Goal: Task Accomplishment & Management: Manage account settings

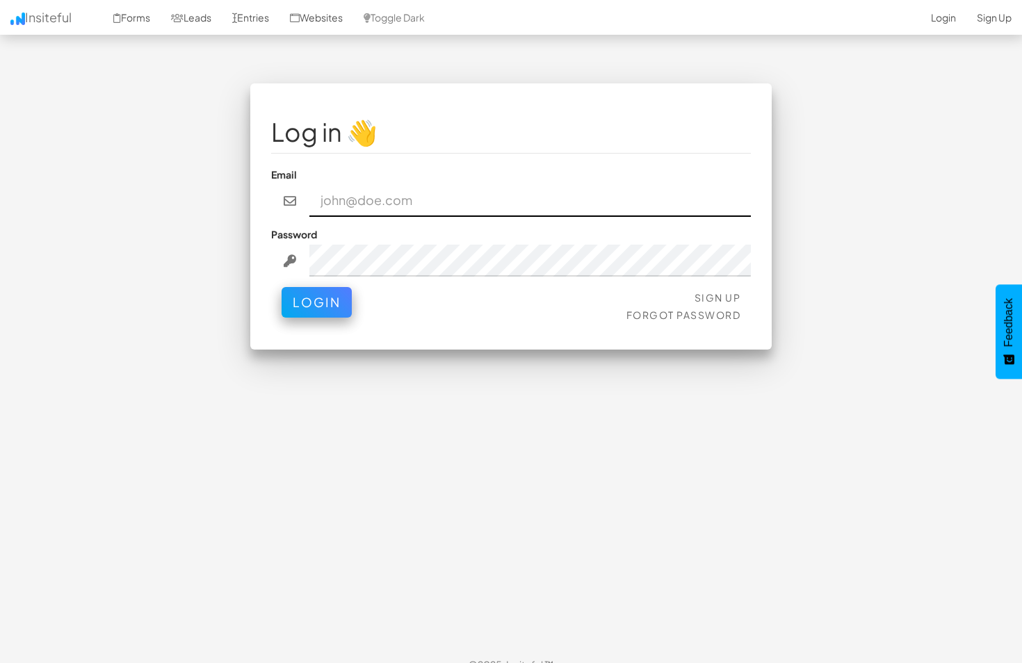
click at [393, 212] on input "email" at bounding box center [530, 201] width 442 height 32
paste input "[EMAIL_ADDRESS][DOMAIN_NAME]"
type input "[EMAIL_ADDRESS][DOMAIN_NAME]"
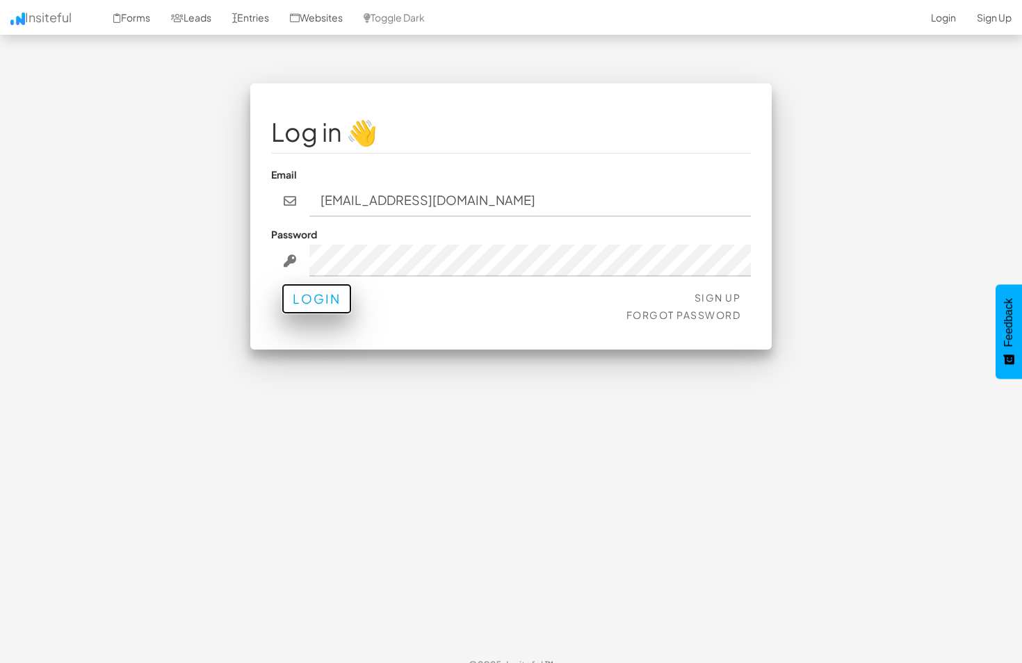
click at [320, 303] on button "Login" at bounding box center [316, 299] width 70 height 31
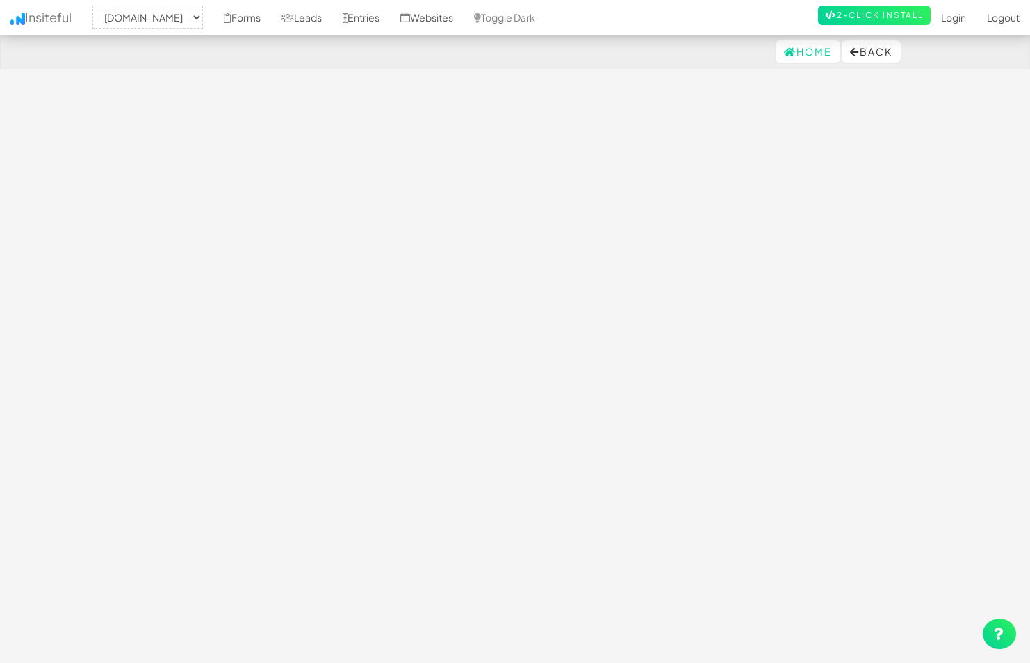
select select "2362"
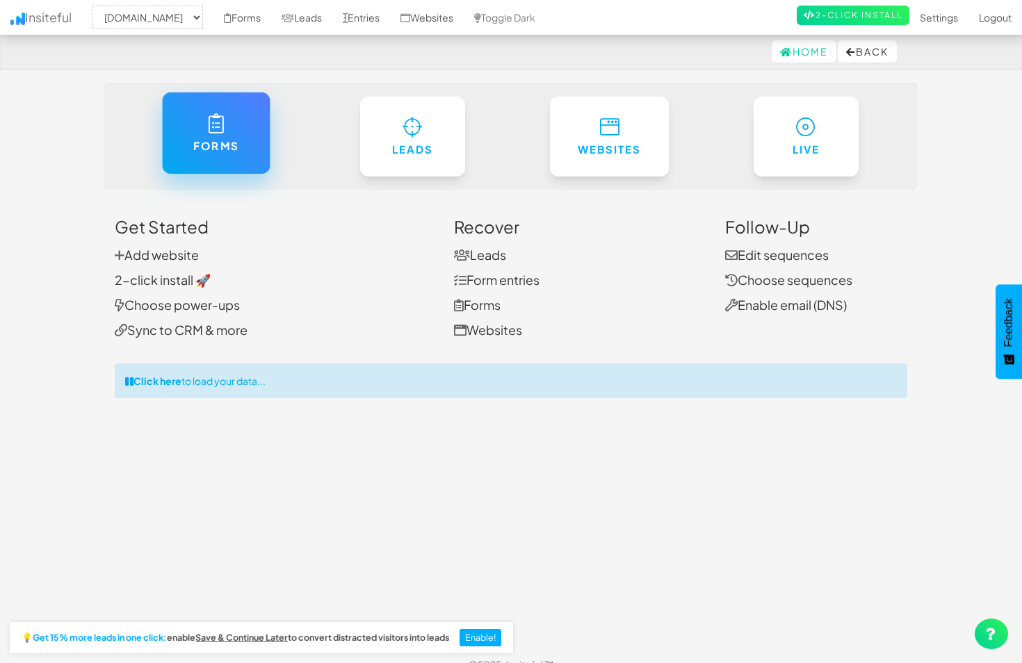
click at [268, 173] on div "Forms" at bounding box center [215, 137] width 197 height 80
click at [231, 147] on h6 "Forms" at bounding box center [215, 146] width 51 height 12
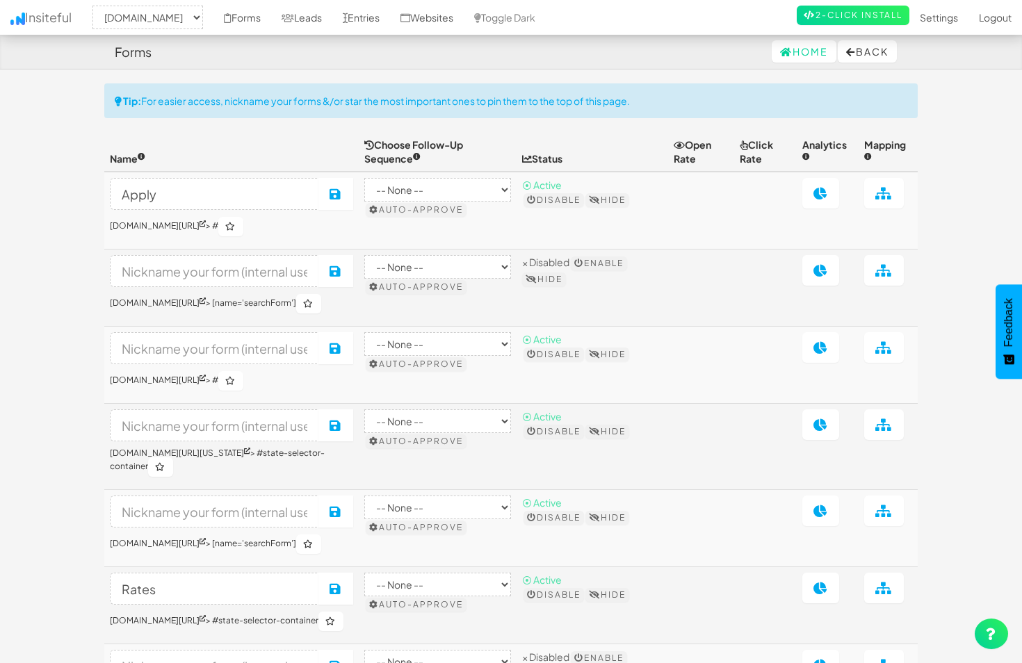
select select "2362"
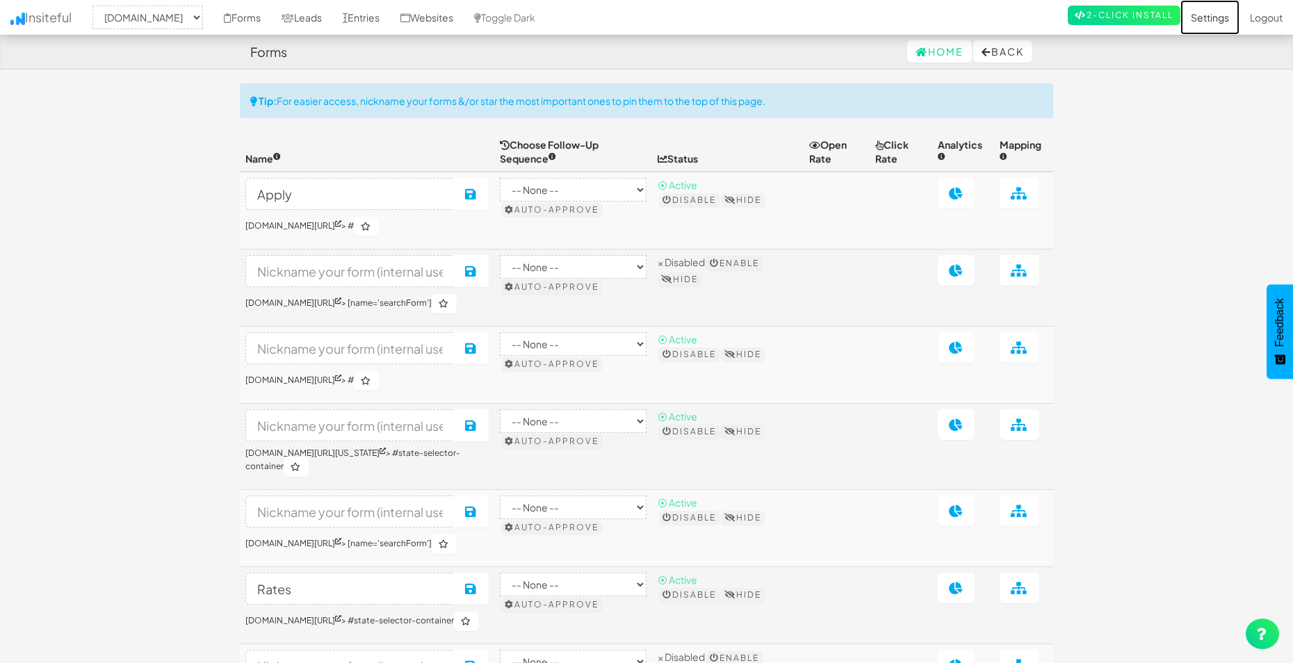
click at [1021, 24] on link "Settings" at bounding box center [1209, 17] width 59 height 35
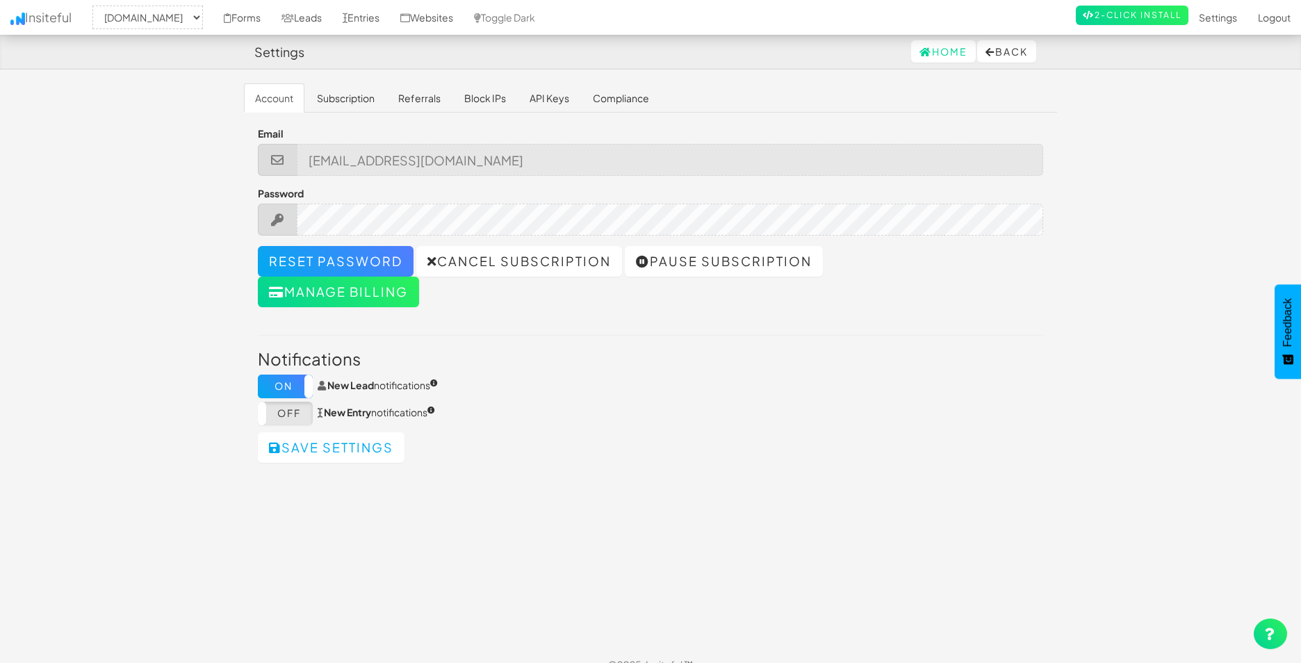
select select "2362"
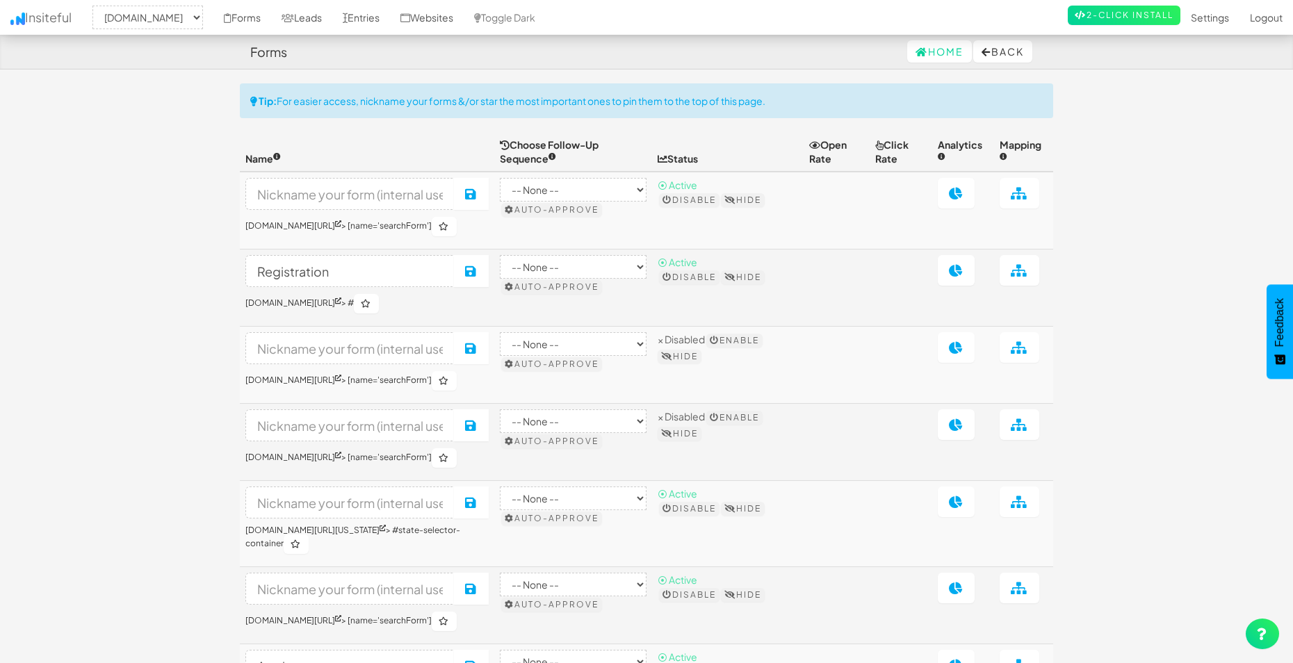
select select "2362"
click at [313, 284] on input "Registration" at bounding box center [349, 271] width 209 height 32
click at [986, 49] on button "Back" at bounding box center [1002, 51] width 59 height 22
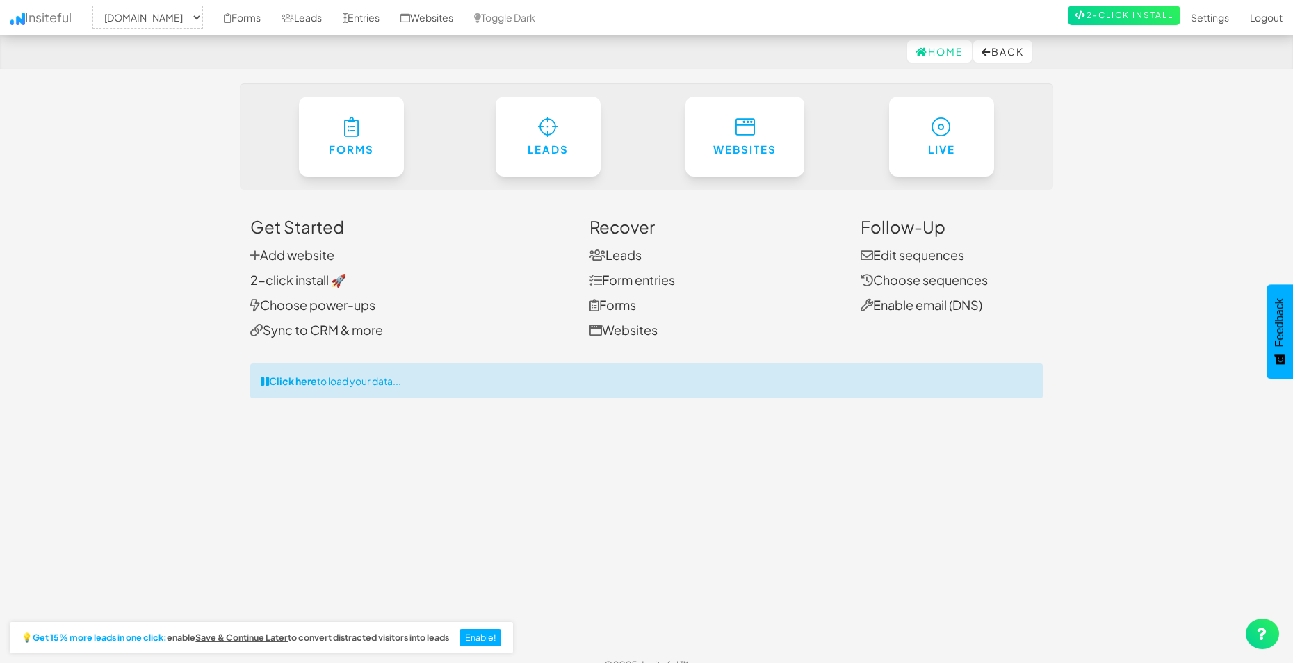
select select "2362"
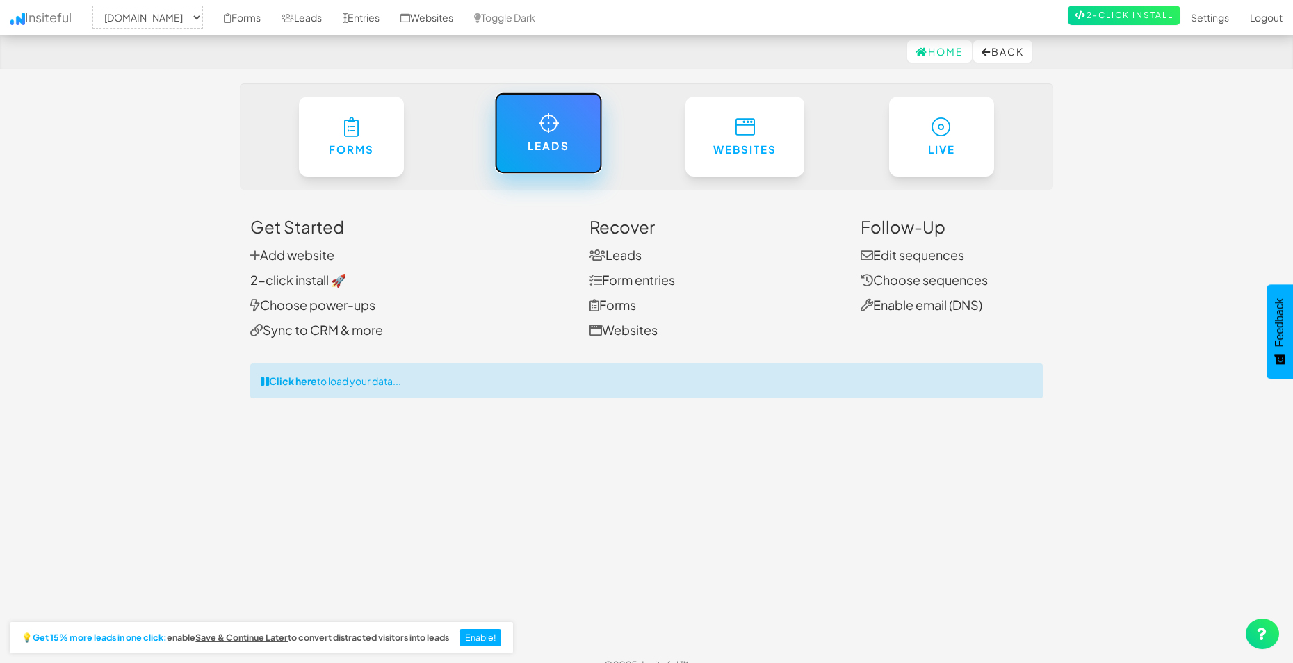
click at [518, 123] on link "Leads" at bounding box center [548, 132] width 108 height 81
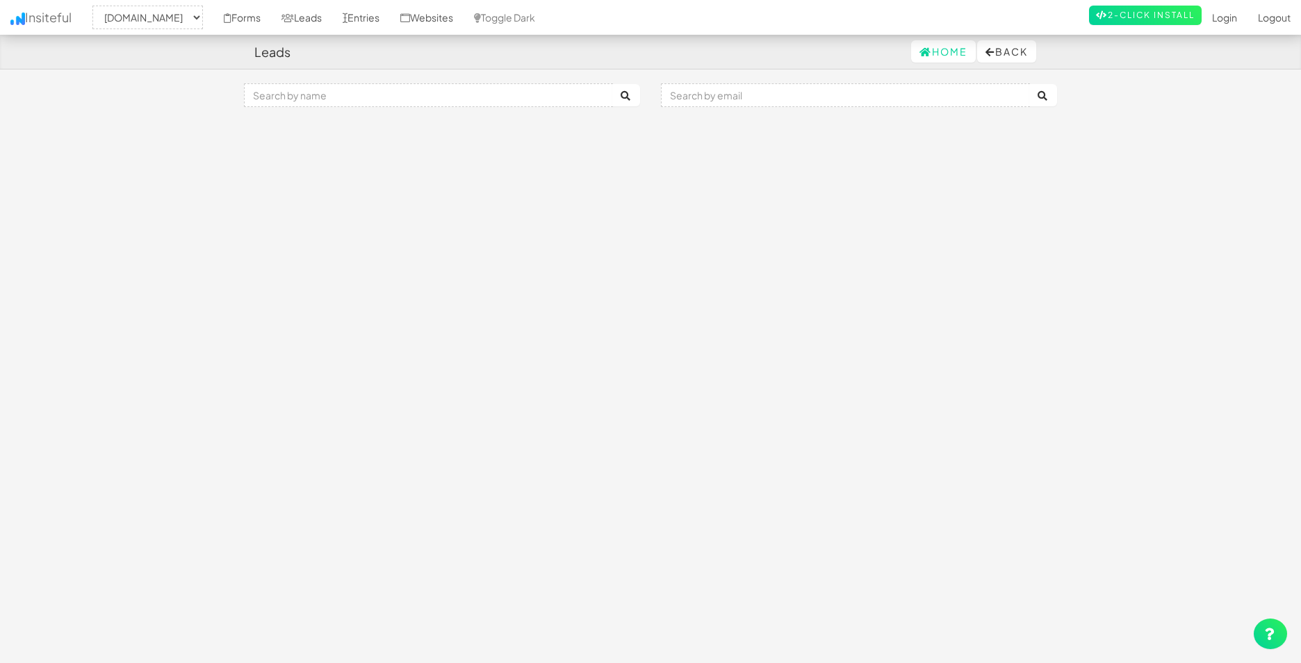
select select "2362"
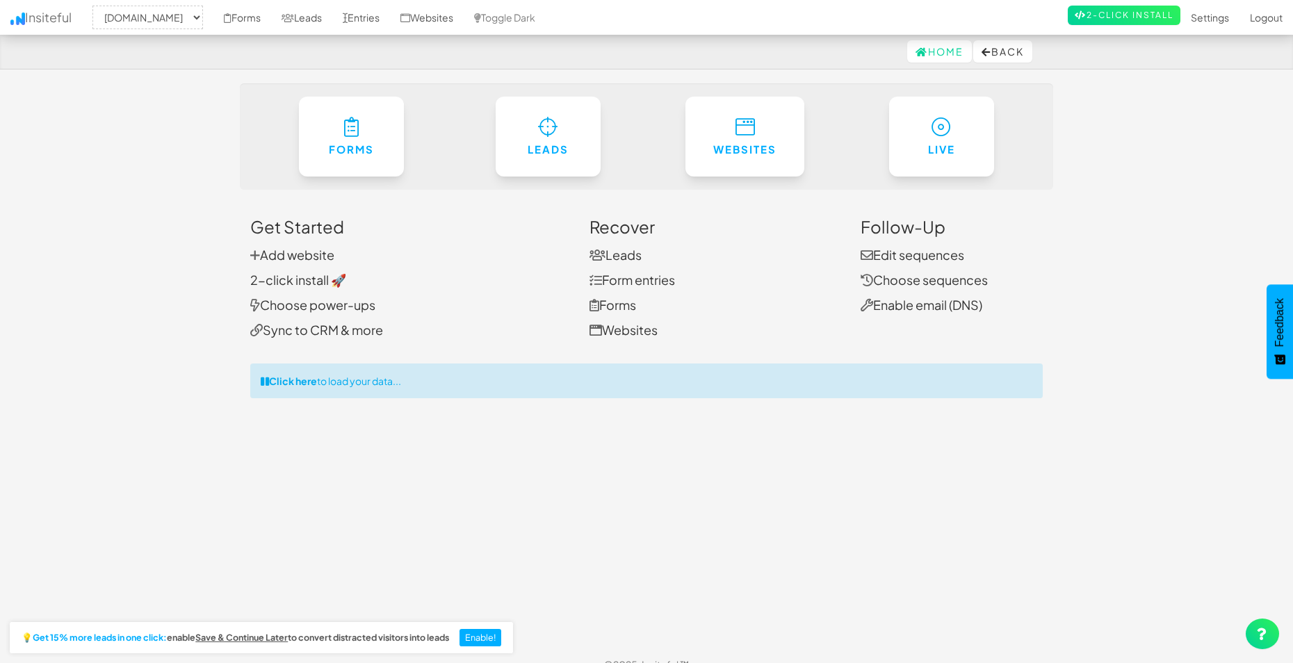
select select "2362"
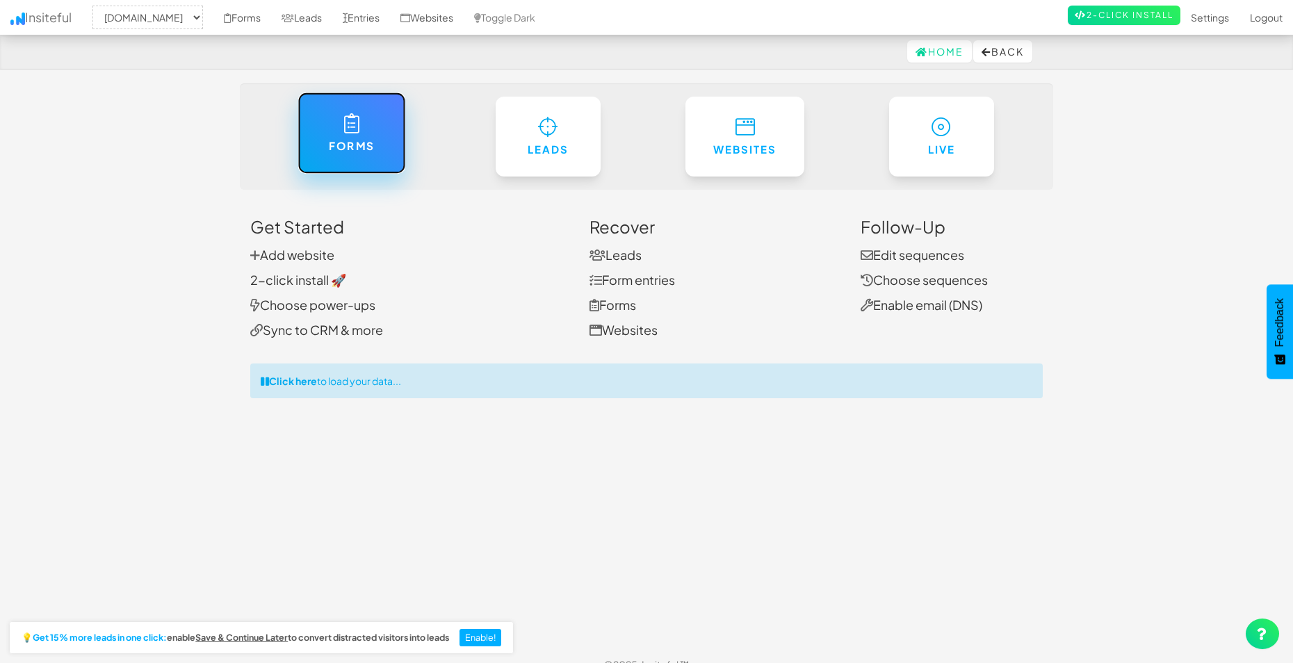
click at [325, 147] on link "Forms" at bounding box center [351, 132] width 108 height 81
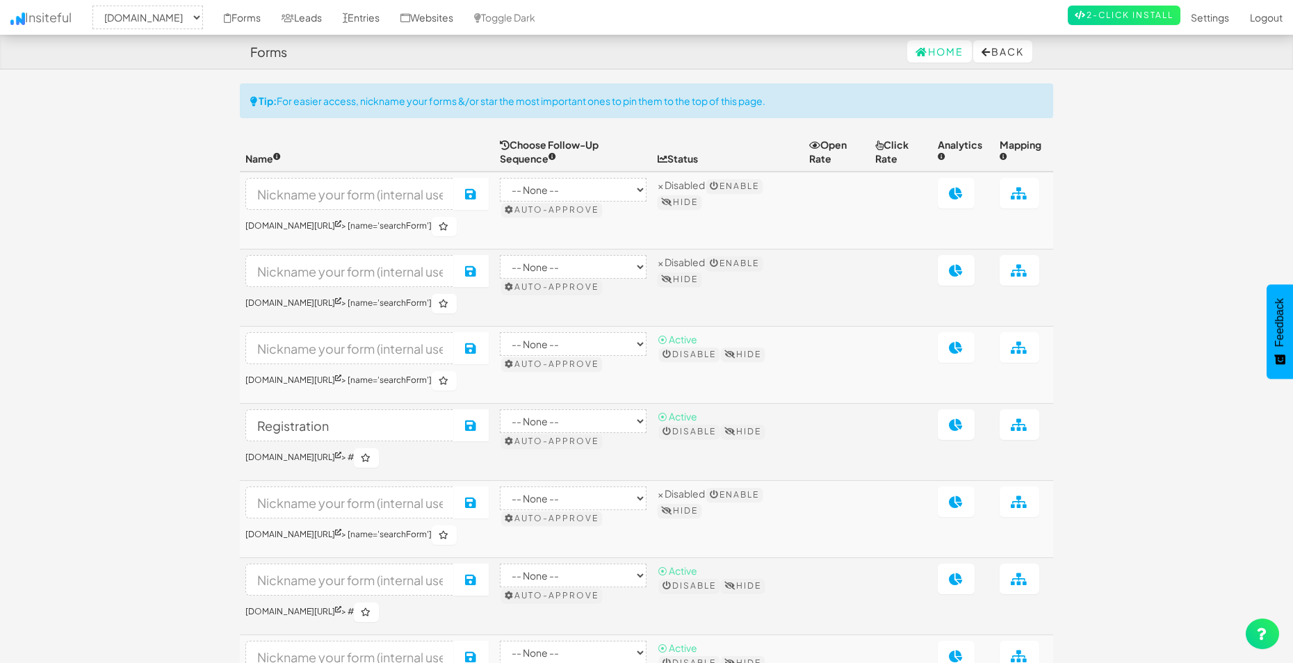
select select "2362"
click at [635, 187] on select "-- None --" at bounding box center [573, 190] width 147 height 24
click at [390, 19] on link "Entries" at bounding box center [361, 17] width 58 height 35
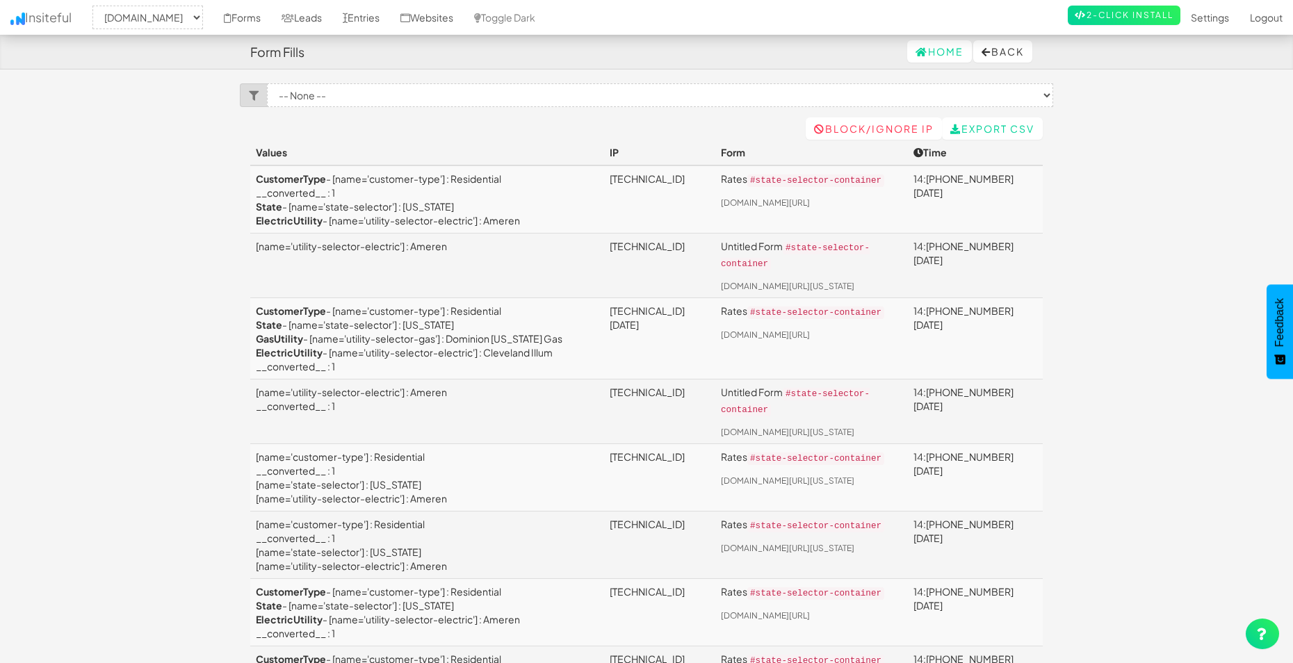
select select "2362"
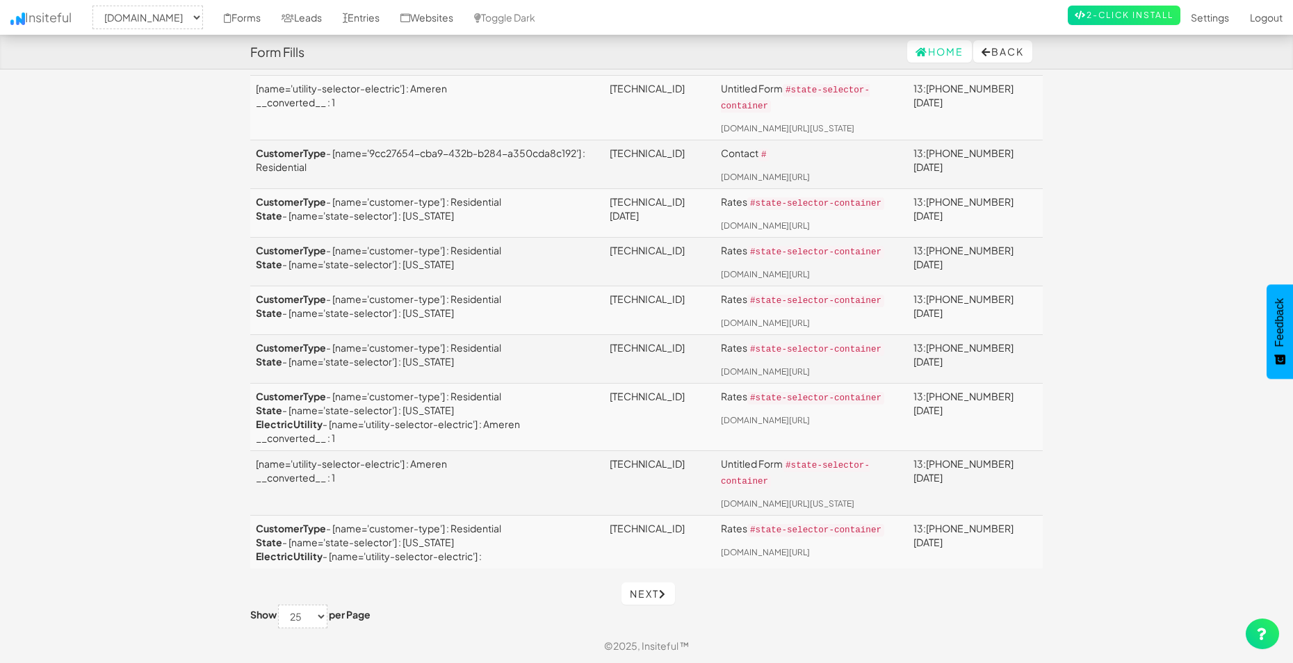
scroll to position [1178, 0]
click at [646, 585] on link "Next" at bounding box center [648, 593] width 54 height 22
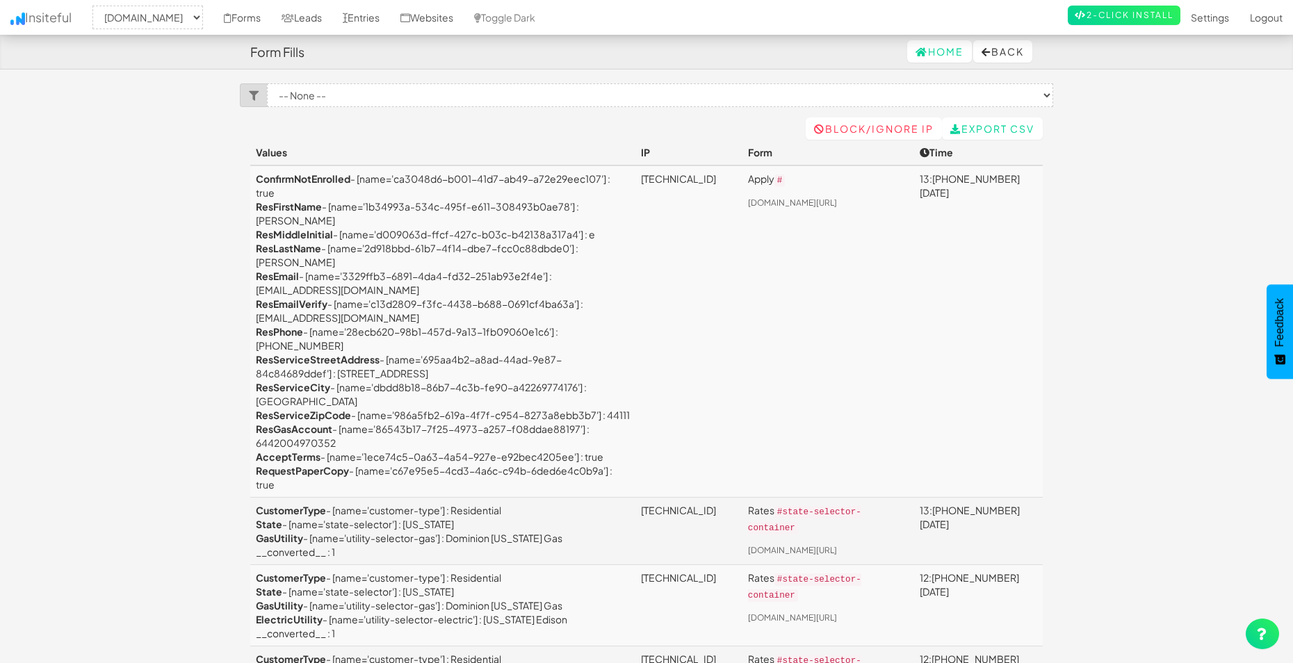
select select "2362"
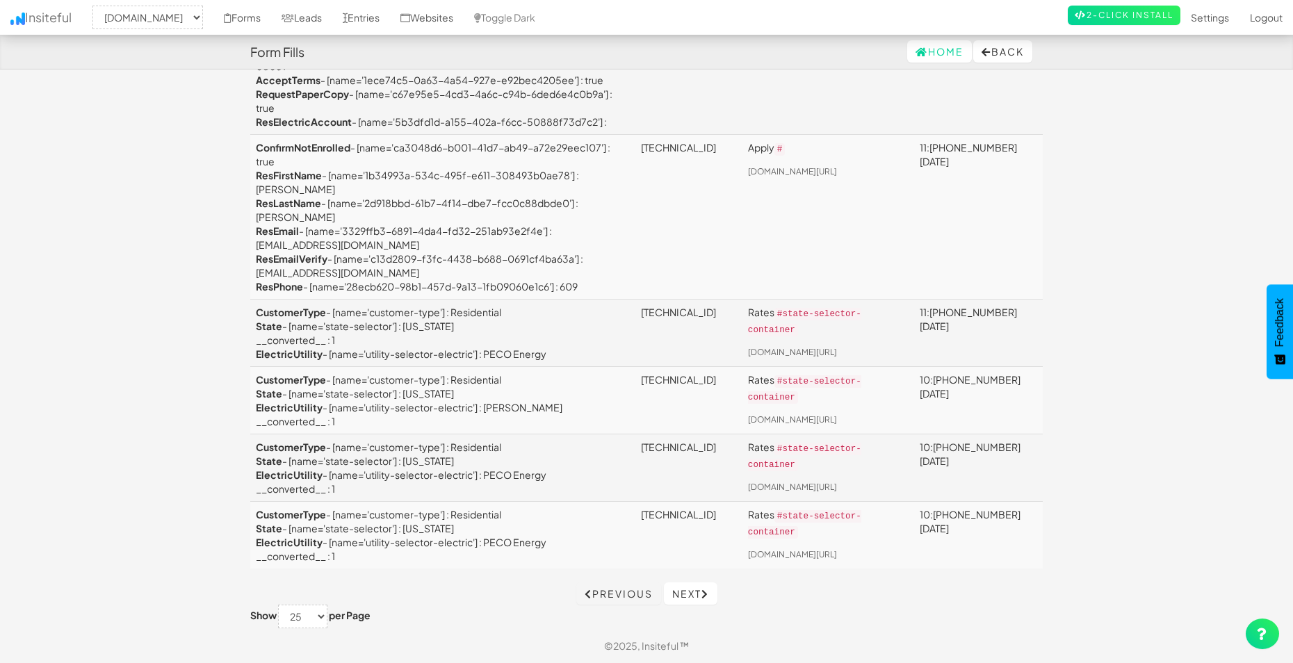
scroll to position [2262, 0]
click at [632, 596] on link "Previous" at bounding box center [618, 593] width 85 height 22
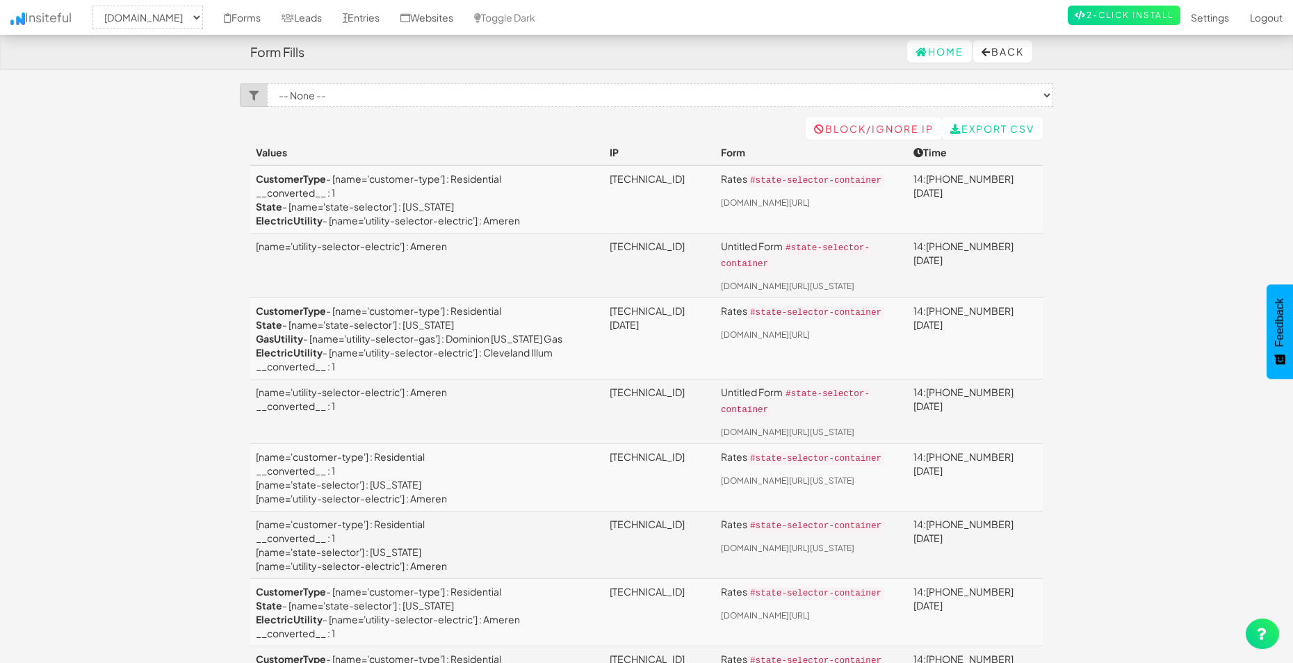
select select "2362"
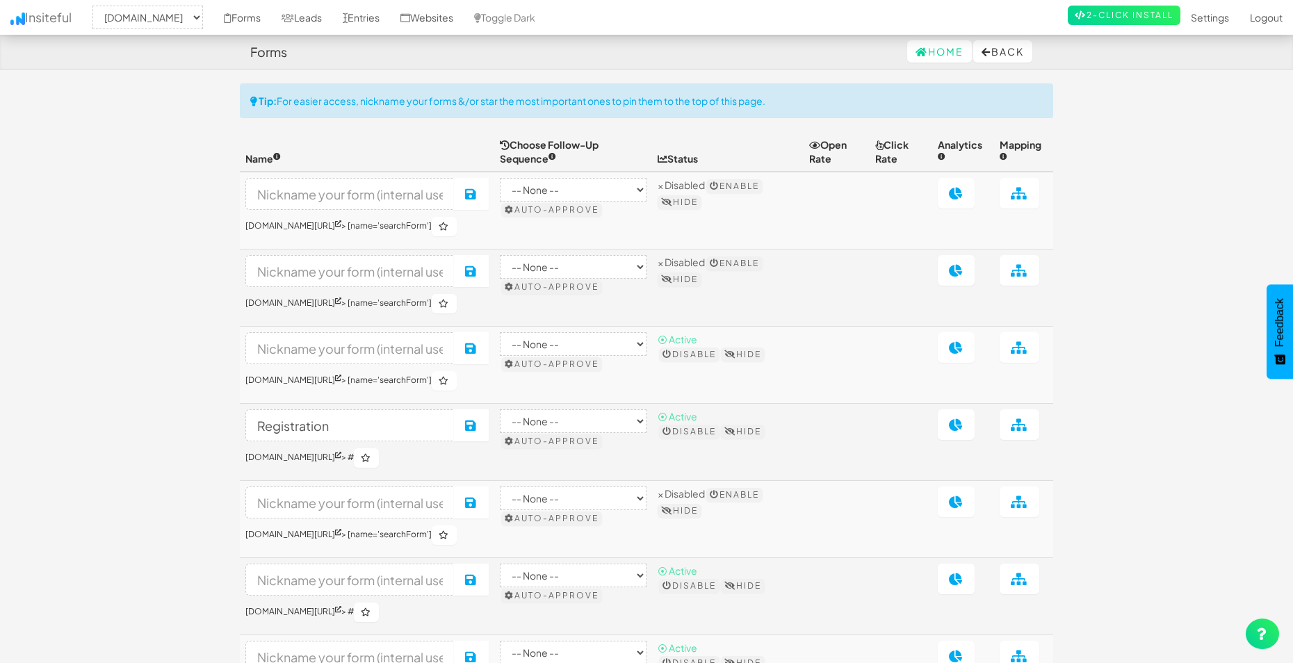
select select "2362"
click at [332, 26] on link "Leads" at bounding box center [301, 17] width 61 height 35
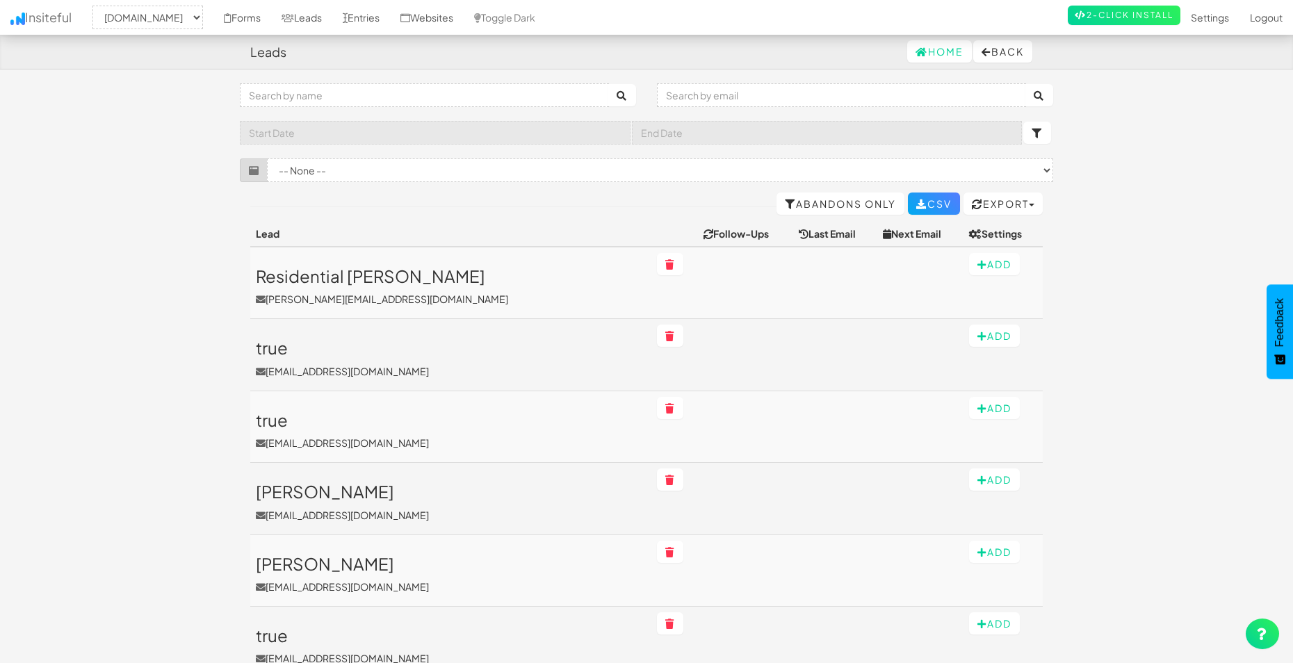
select select "2362"
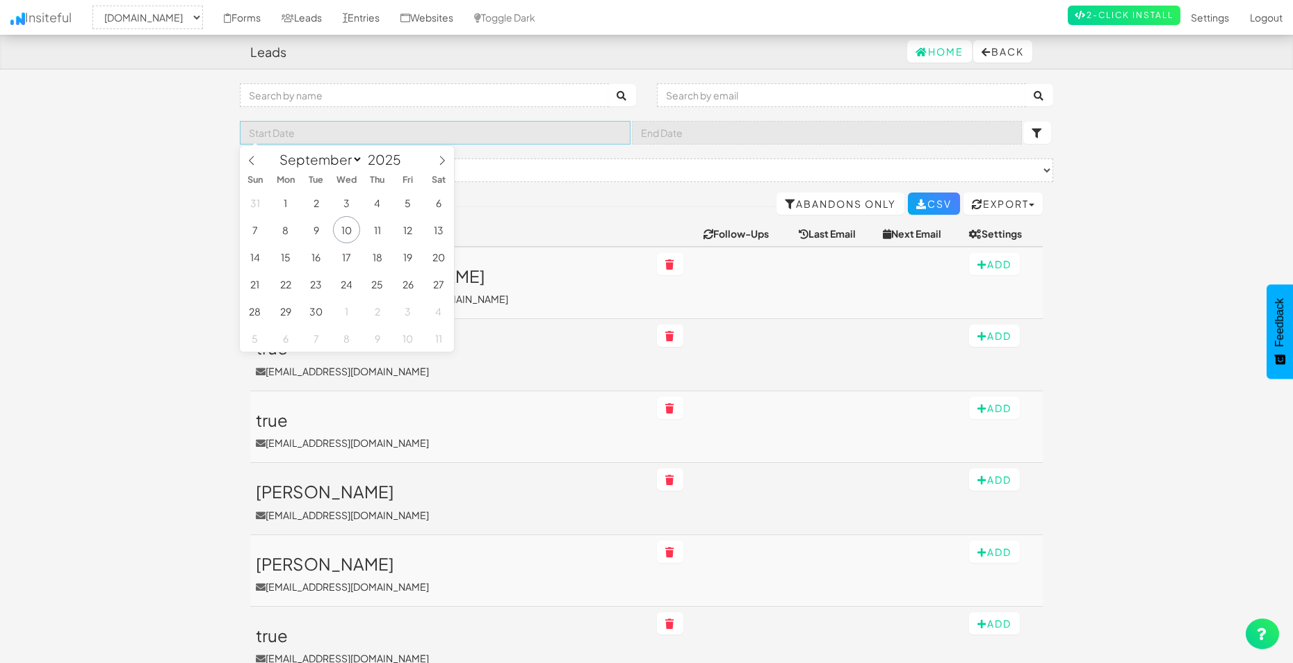
click at [532, 127] on input "text" at bounding box center [435, 133] width 391 height 24
click at [349, 236] on span "10" at bounding box center [346, 229] width 27 height 27
type input "2025-09-10"
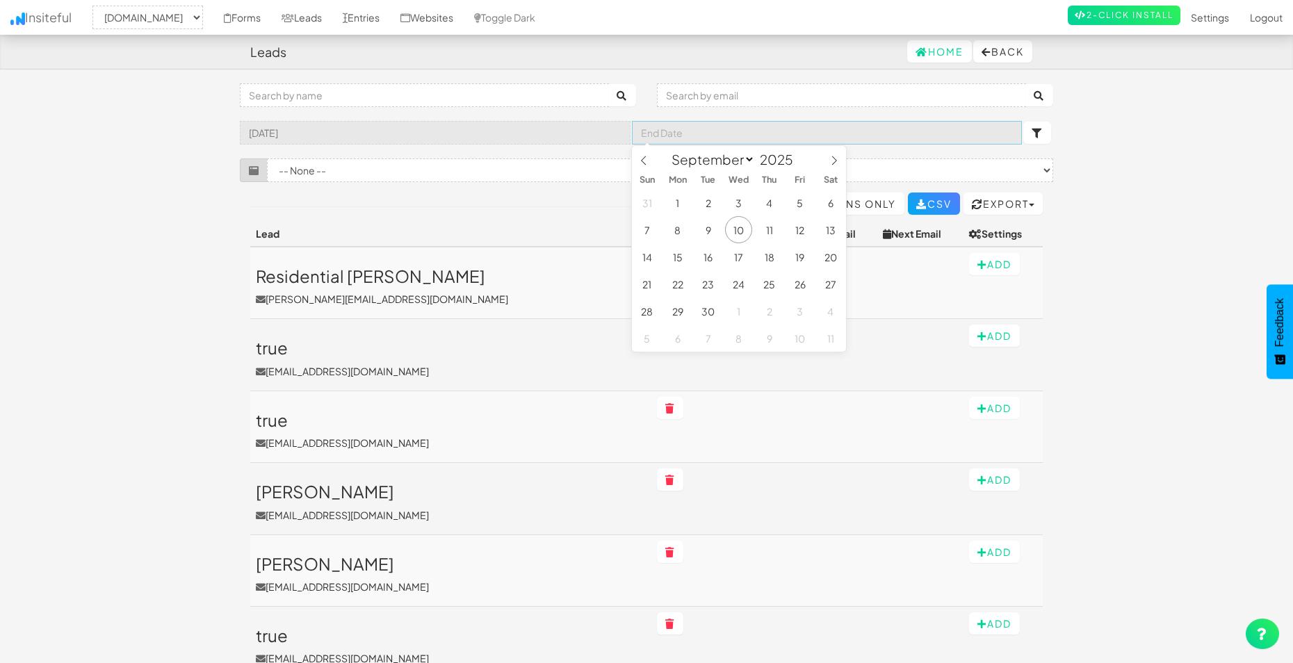
click at [779, 131] on input "text" at bounding box center [827, 133] width 391 height 24
click at [744, 234] on span "10" at bounding box center [738, 229] width 27 height 27
type input "2025-09-10"
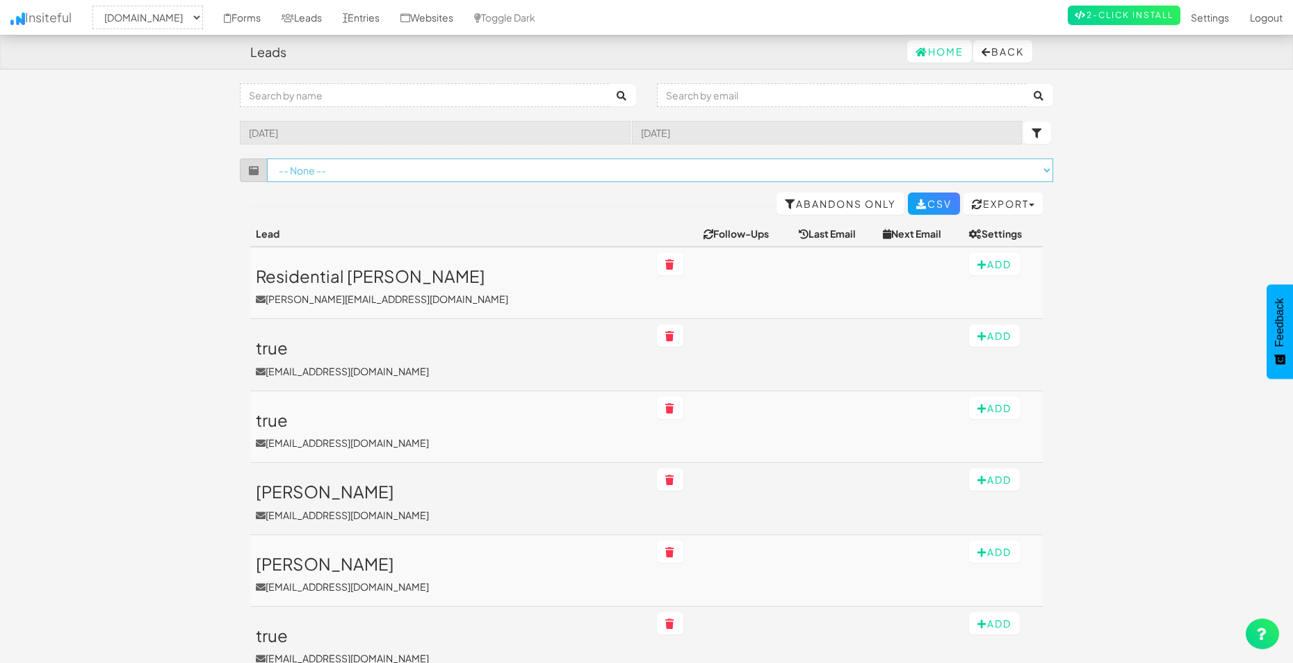
click at [523, 161] on select "-- None -- (www.nordicenergy-us.com/customer-service-faq/[name='searchForm']) (…" at bounding box center [660, 170] width 786 height 24
click at [630, 93] on button "submit" at bounding box center [622, 95] width 28 height 22
select select "2362"
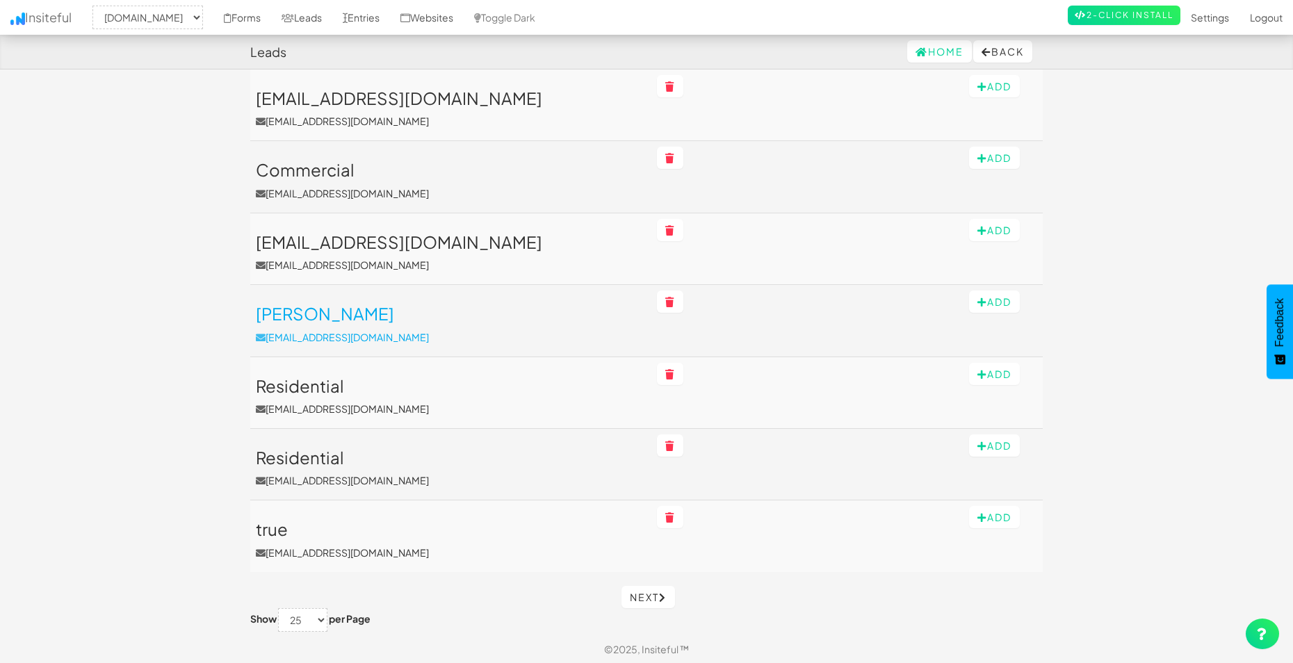
scroll to position [1475, 0]
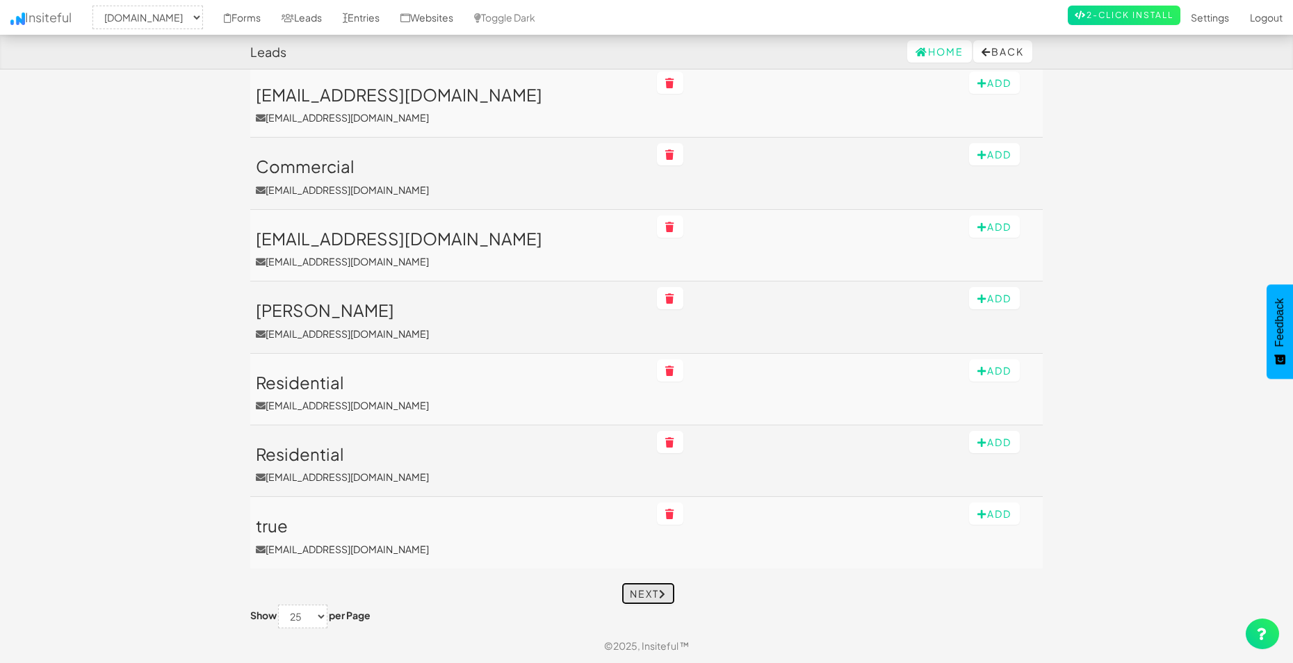
click at [653, 592] on link "Next" at bounding box center [648, 593] width 54 height 22
click at [296, 621] on select "10 25 50 75 100" at bounding box center [302, 617] width 49 height 24
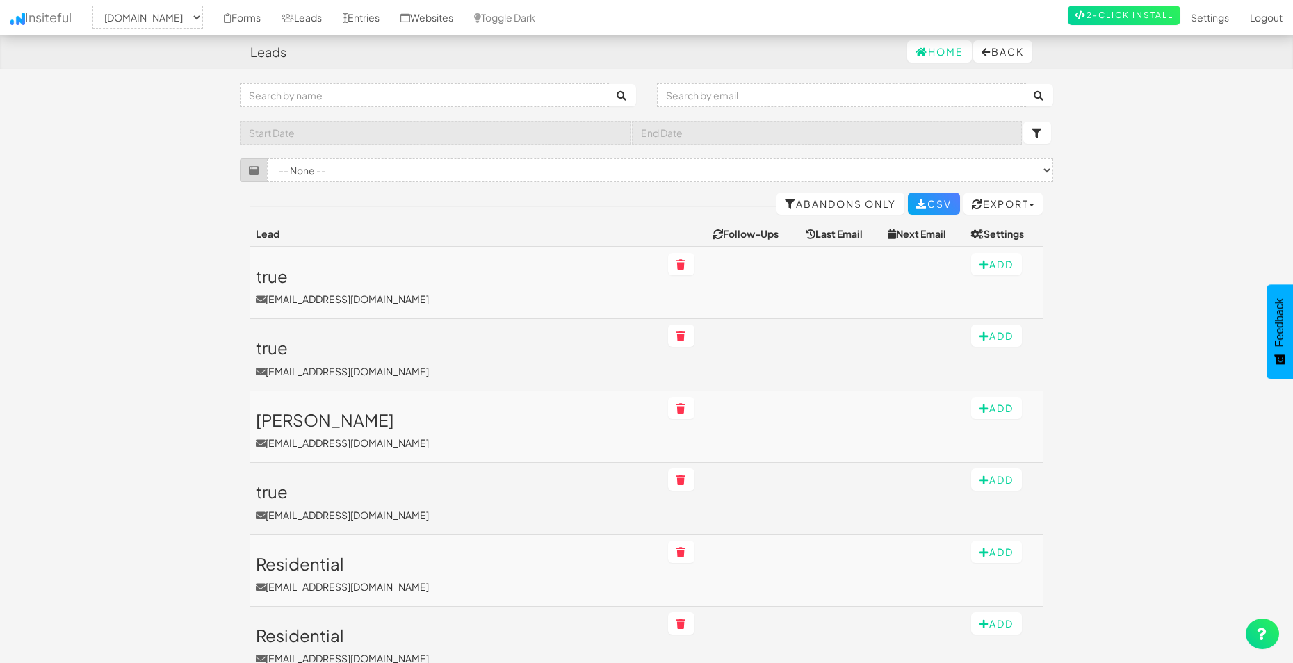
select select "2362"
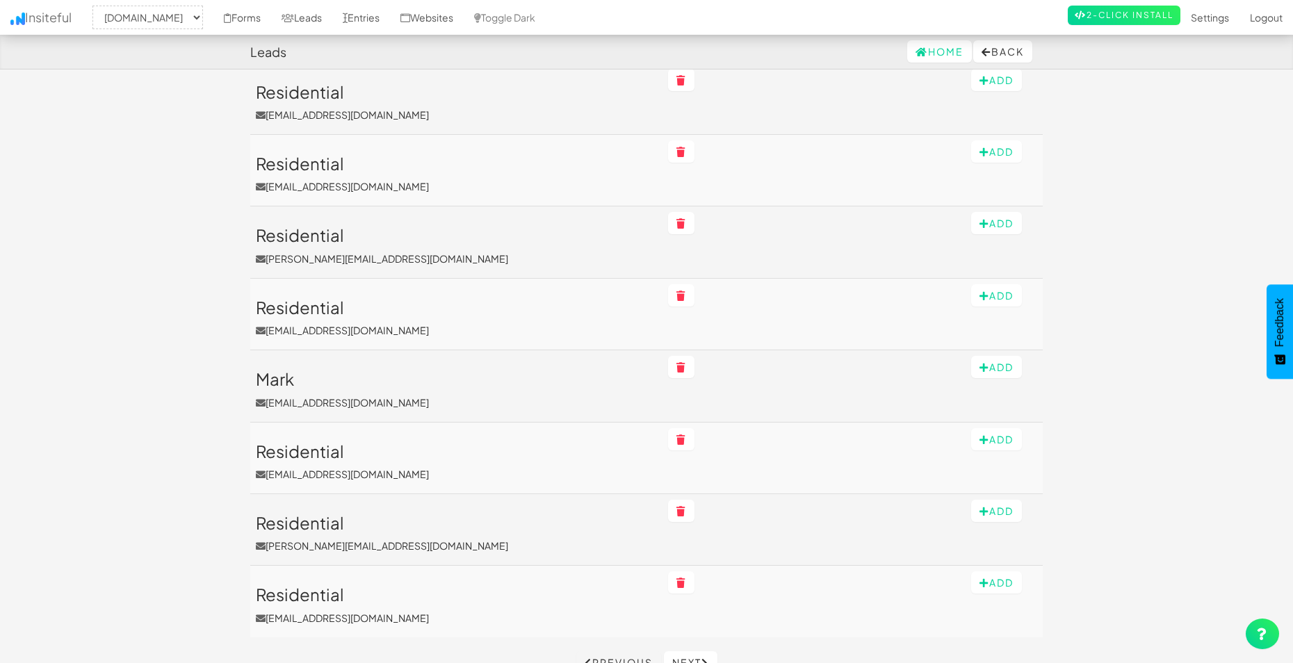
scroll to position [1475, 0]
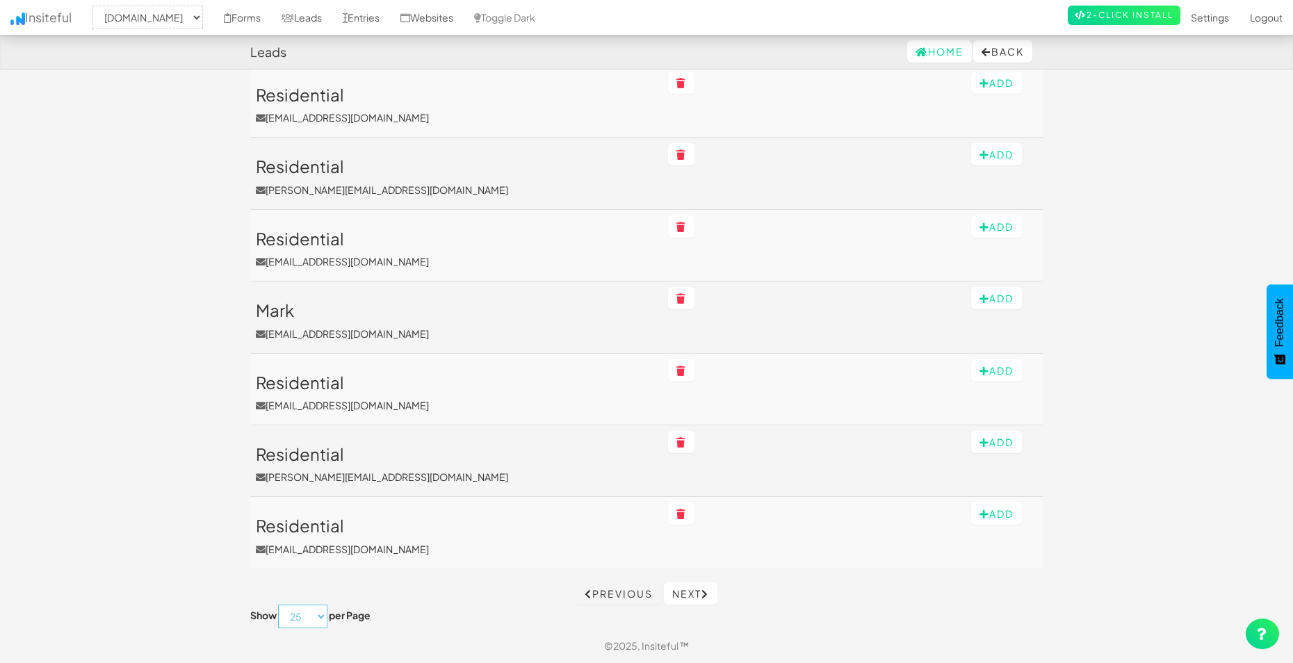
click at [309, 622] on select "10 25 50 75 100" at bounding box center [302, 617] width 49 height 24
select select "100"
click at [279, 605] on select "10 25 50 75 100" at bounding box center [302, 617] width 49 height 24
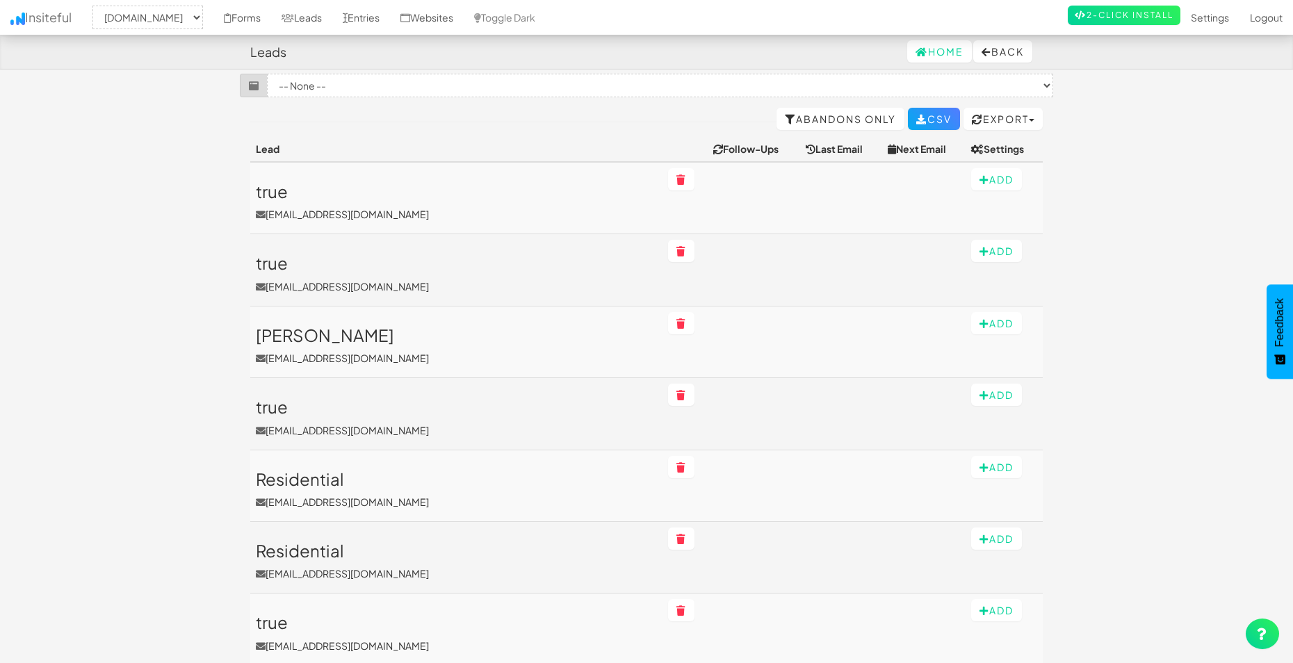
scroll to position [0, 0]
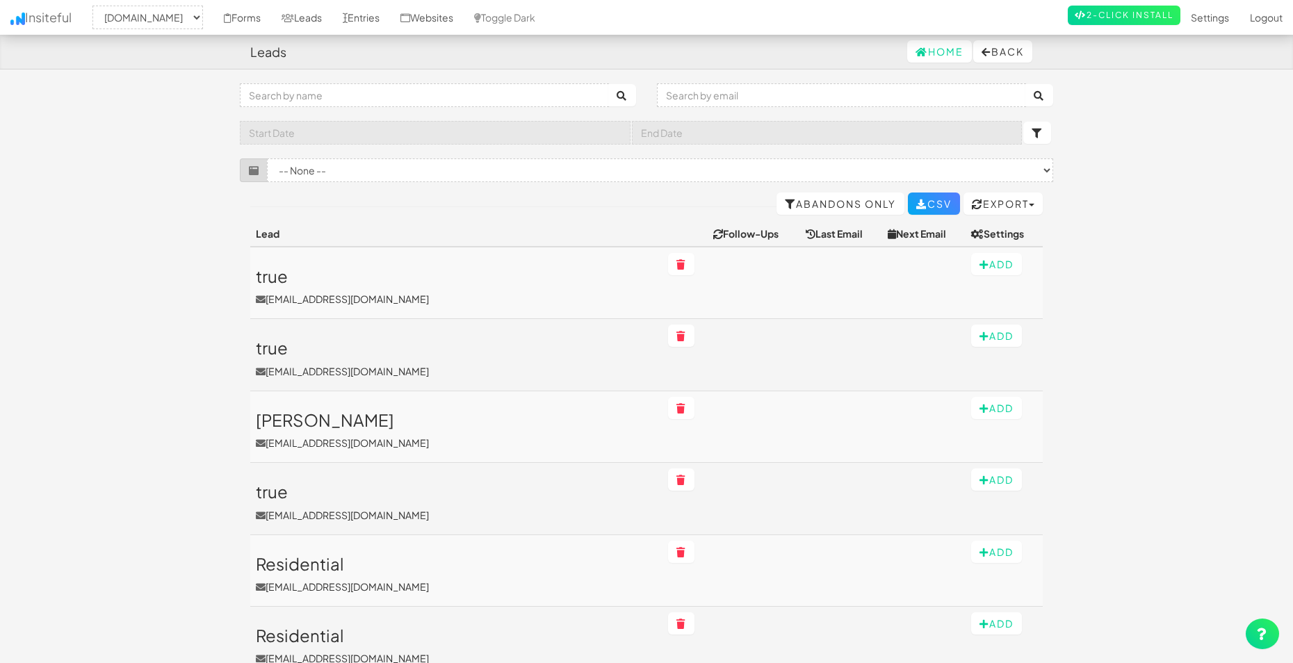
select select "2362"
select select "100"
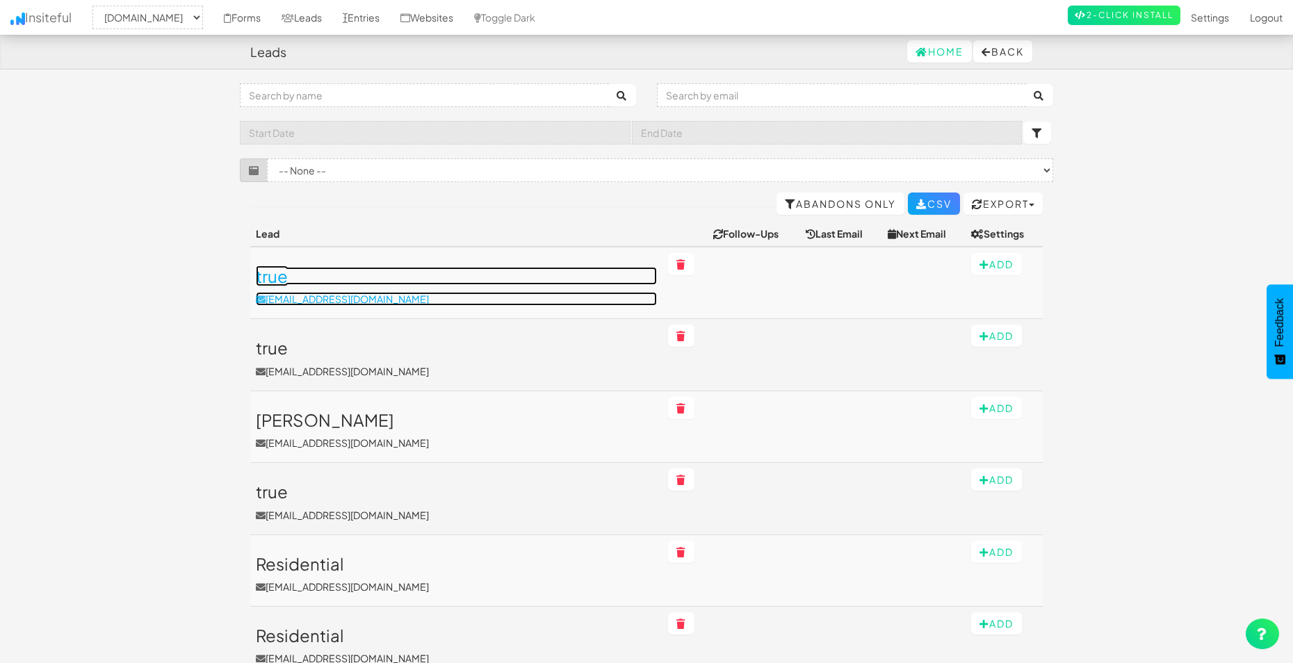
click at [283, 278] on h3 "true" at bounding box center [456, 276] width 401 height 18
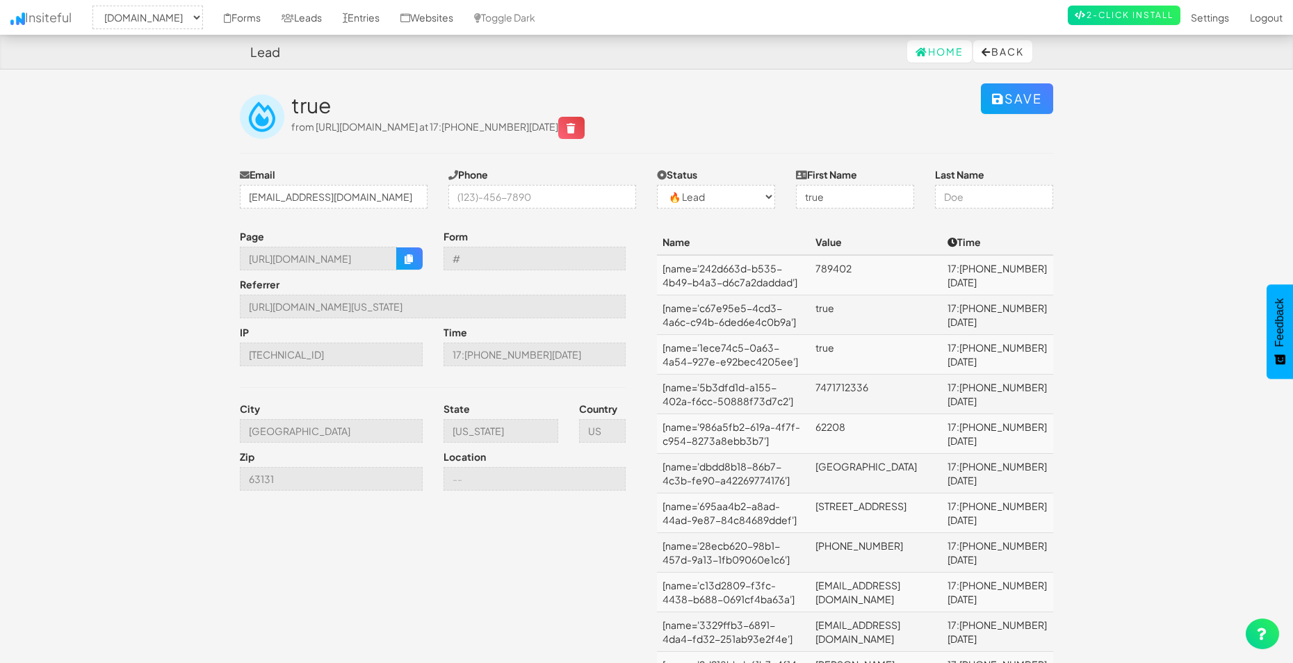
select select "2362"
select select "0"
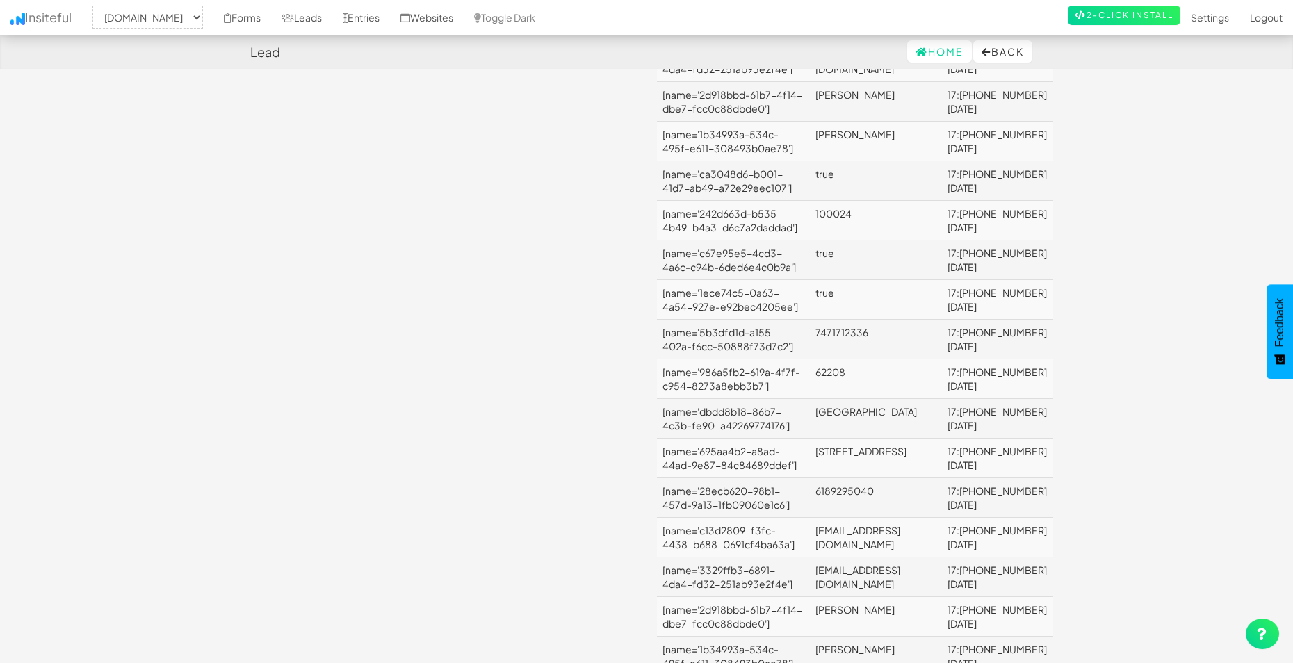
scroll to position [1834, 0]
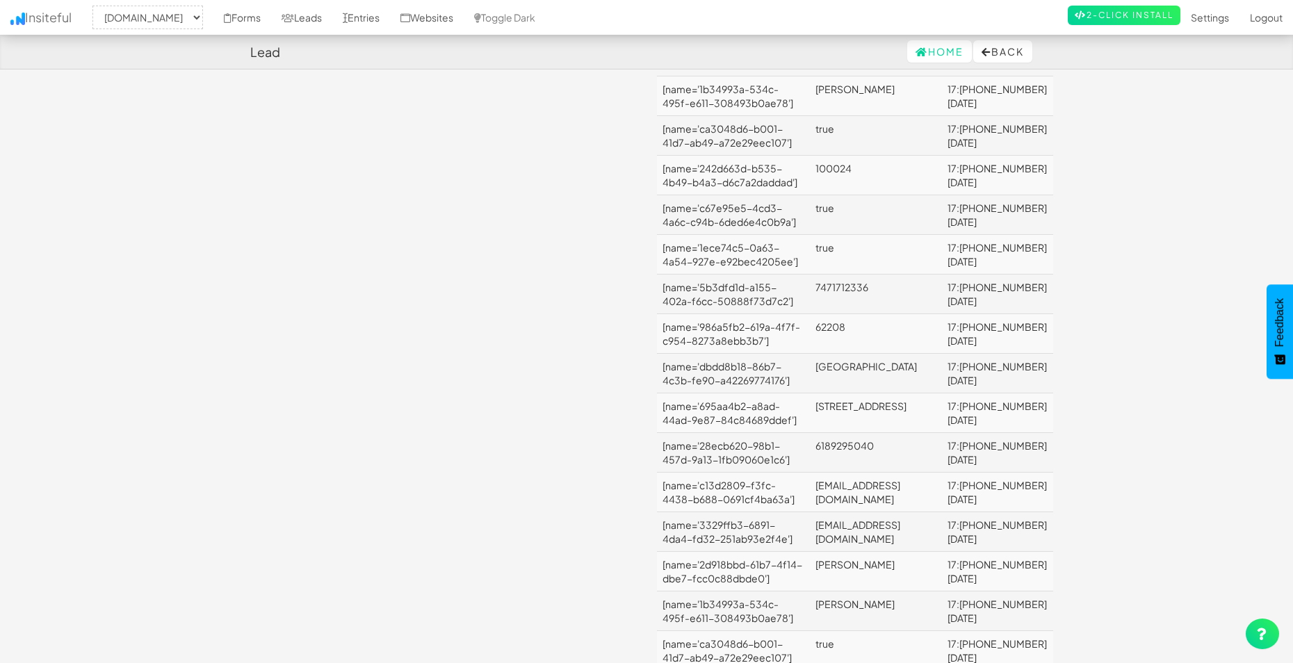
drag, startPoint x: 514, startPoint y: 240, endPoint x: 506, endPoint y: 158, distance: 82.4
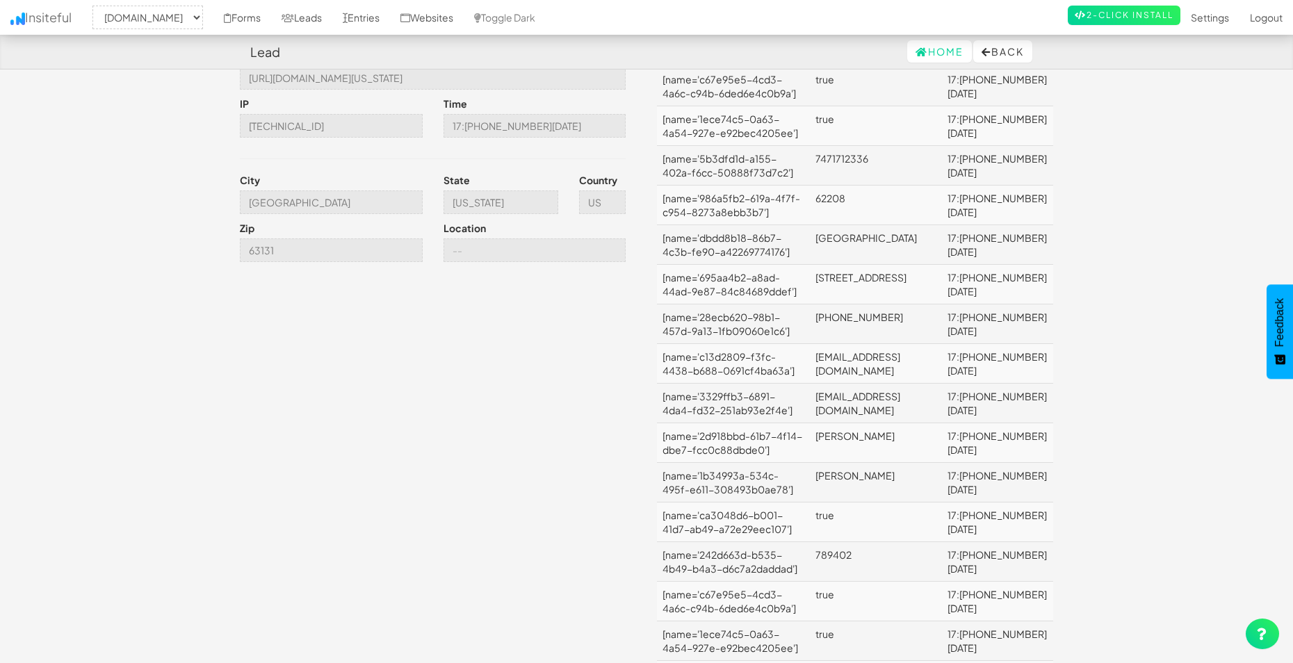
scroll to position [0, 0]
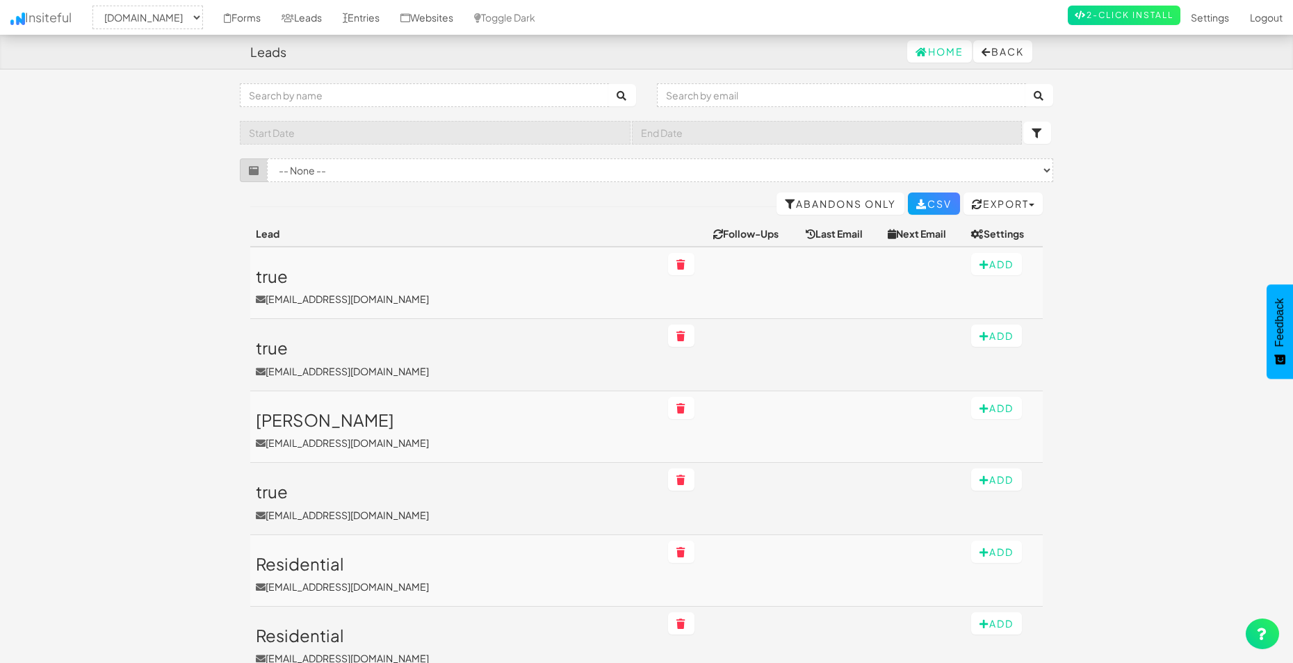
select select "2362"
select select "100"
click at [724, 169] on select "-- None -- Job Form (www.nordicenergy-us.com/blueline-solar-job-application/#) …" at bounding box center [660, 170] width 786 height 24
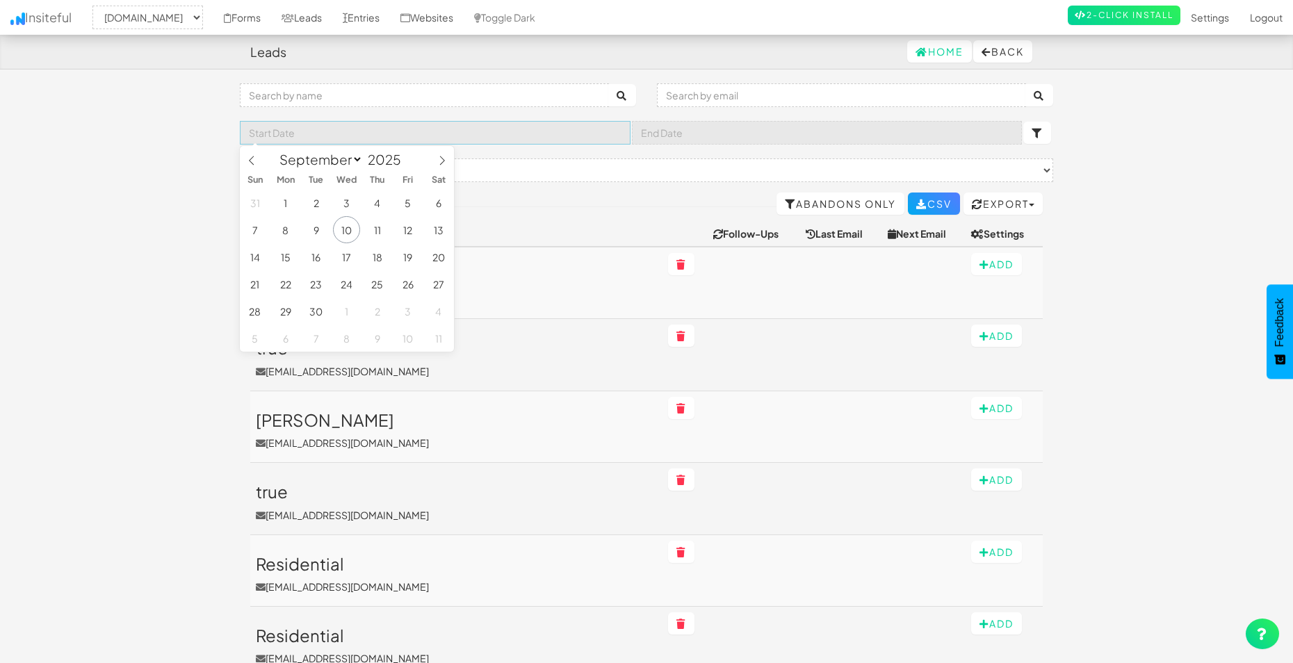
click at [503, 133] on input "text" at bounding box center [435, 133] width 391 height 24
click at [345, 227] on span "10" at bounding box center [346, 229] width 27 height 27
type input "2025-09-10"
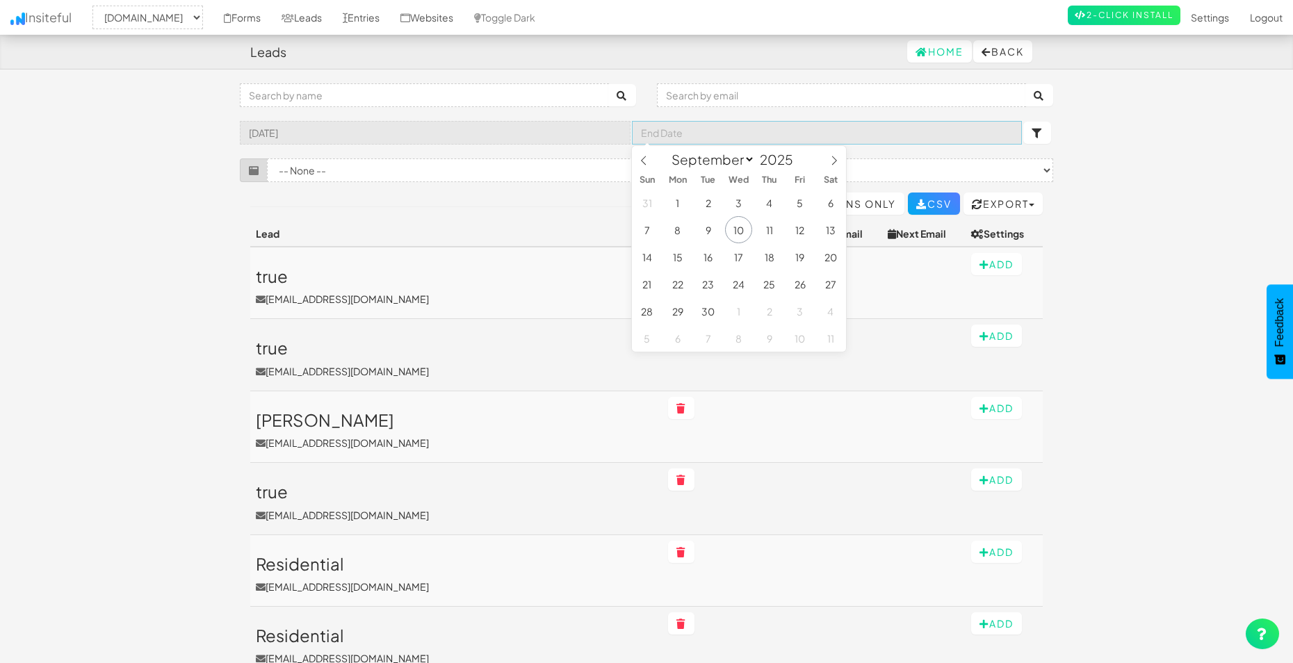
click at [707, 130] on input "text" at bounding box center [827, 133] width 391 height 24
click at [740, 230] on span "10" at bounding box center [738, 229] width 27 height 27
type input "2025-09-10"
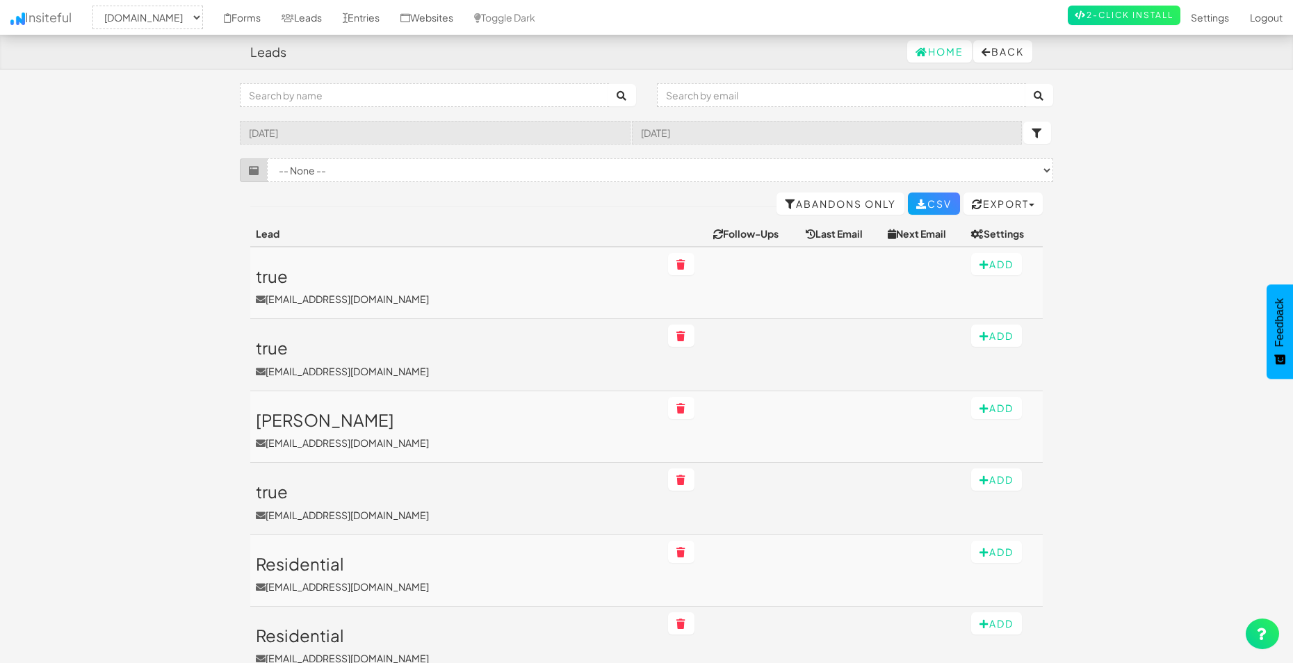
click at [713, 233] on icon at bounding box center [718, 234] width 10 height 10
click at [833, 201] on link "Abandons Only" at bounding box center [840, 204] width 128 height 22
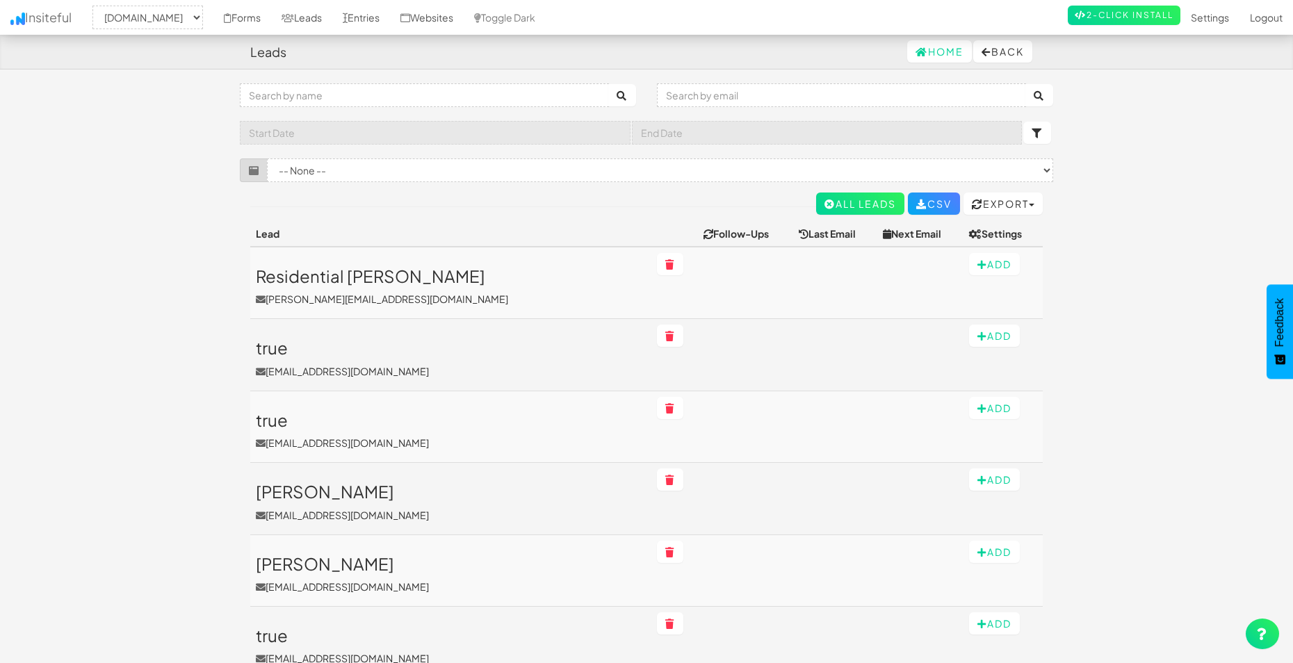
select select "2362"
click at [833, 201] on link "All Leads" at bounding box center [860, 204] width 88 height 22
select select "2362"
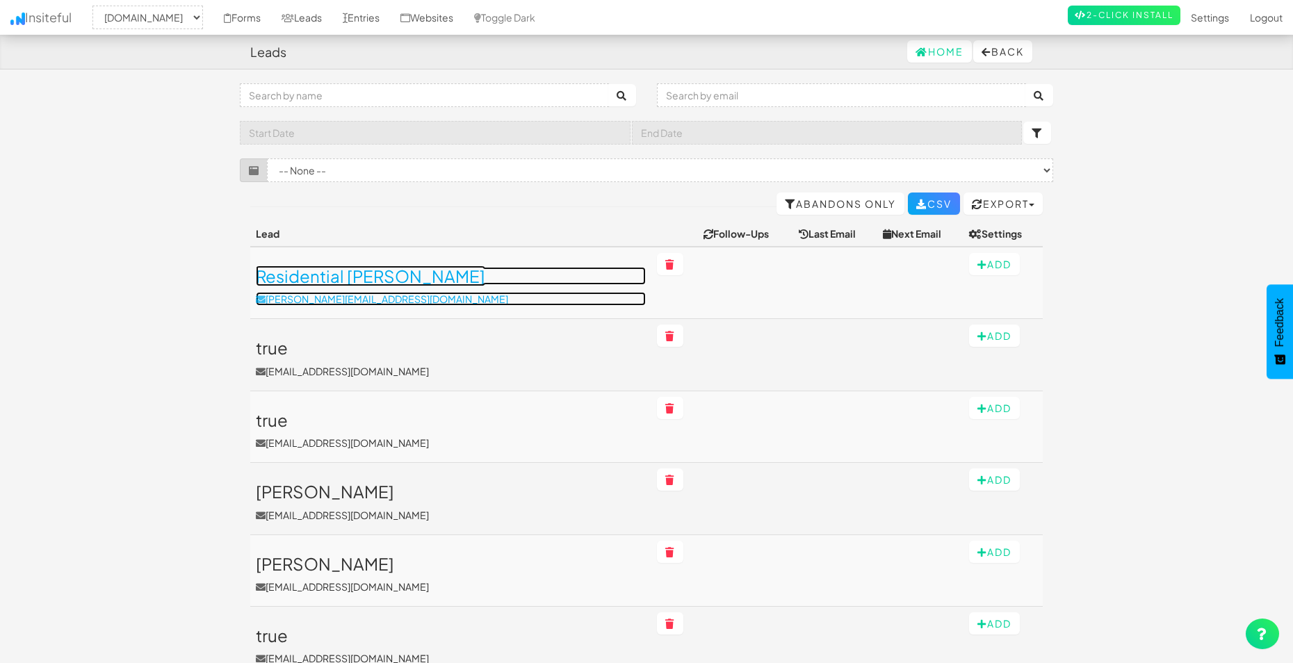
click at [436, 281] on h3 "Residential [PERSON_NAME]" at bounding box center [451, 276] width 390 height 18
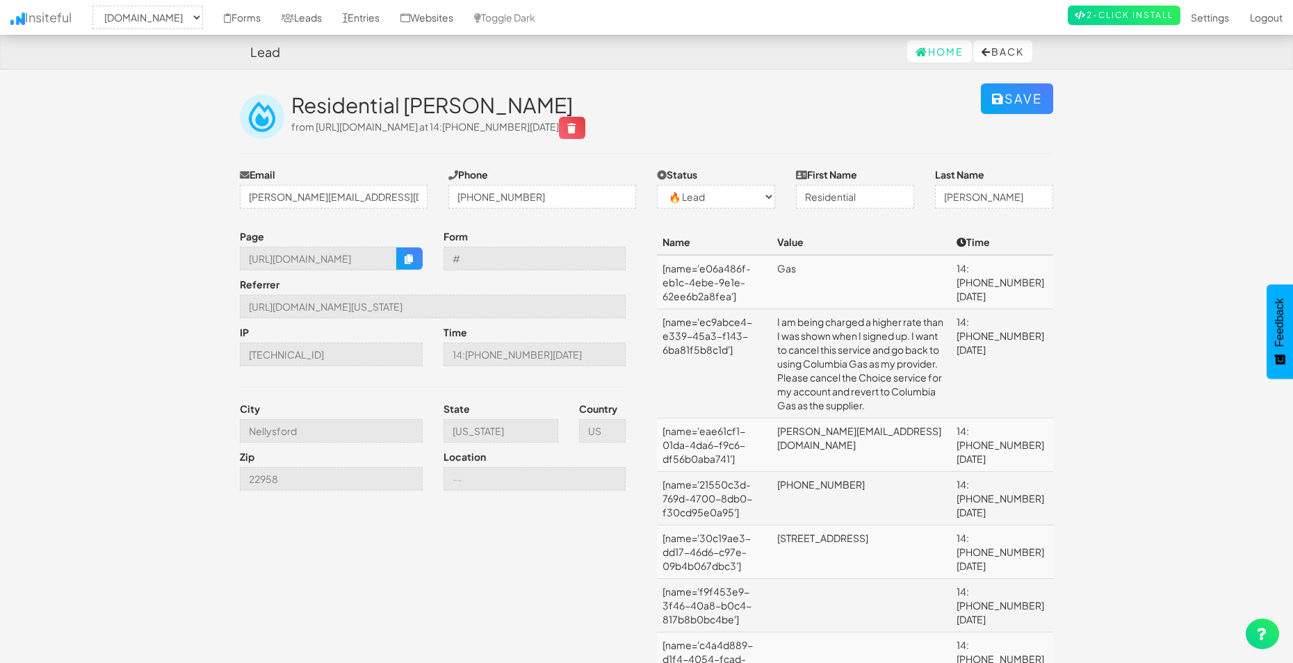
select select "2362"
select select "0"
drag, startPoint x: 418, startPoint y: 305, endPoint x: 712, endPoint y: 304, distance: 294.7
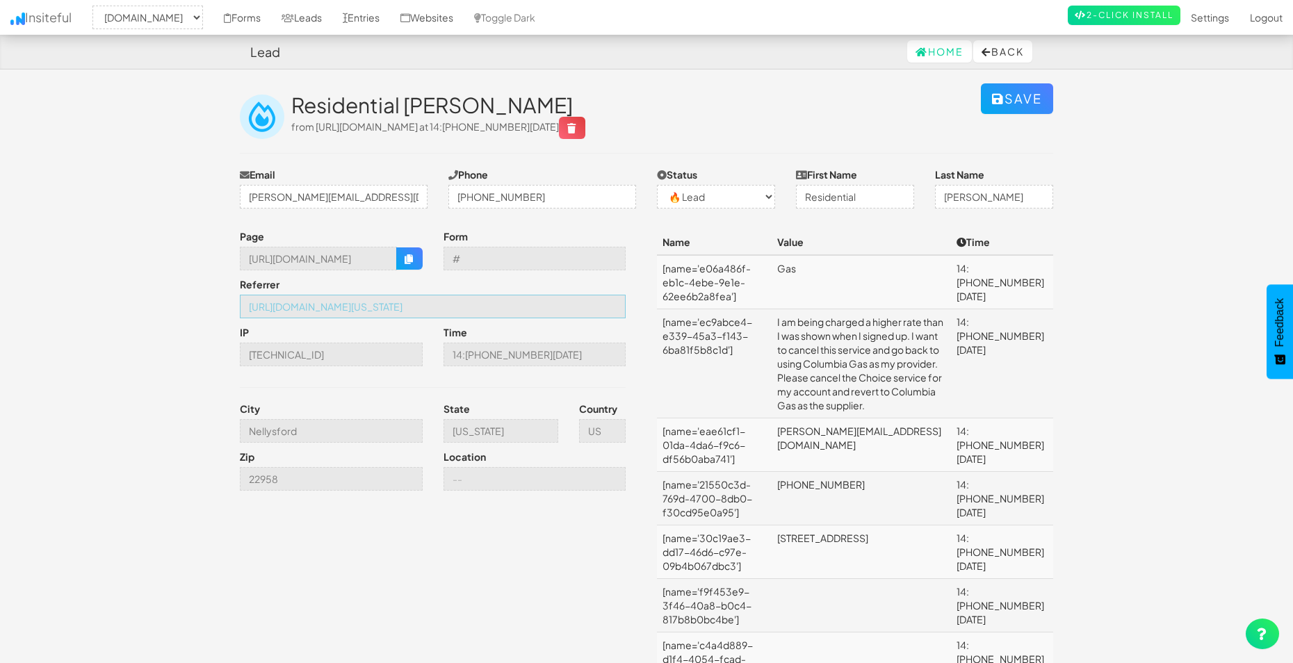
click at [580, 310] on input "[URL][DOMAIN_NAME][US_STATE]" at bounding box center [433, 307] width 386 height 24
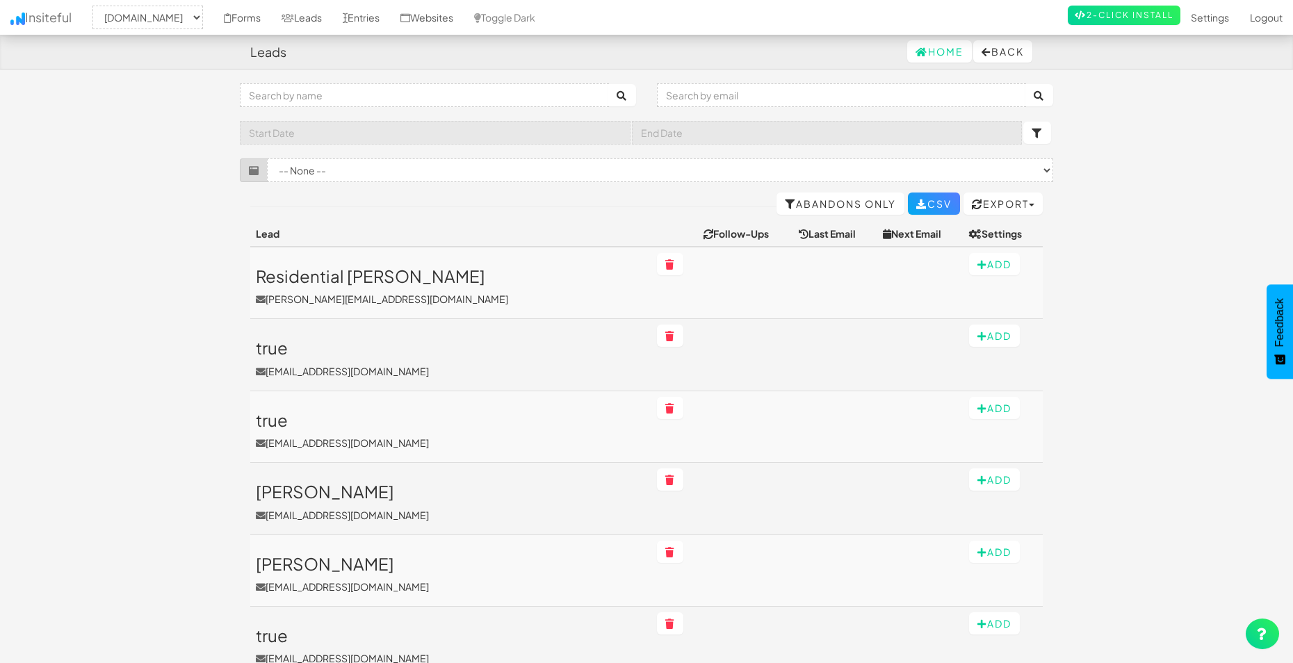
select select "2362"
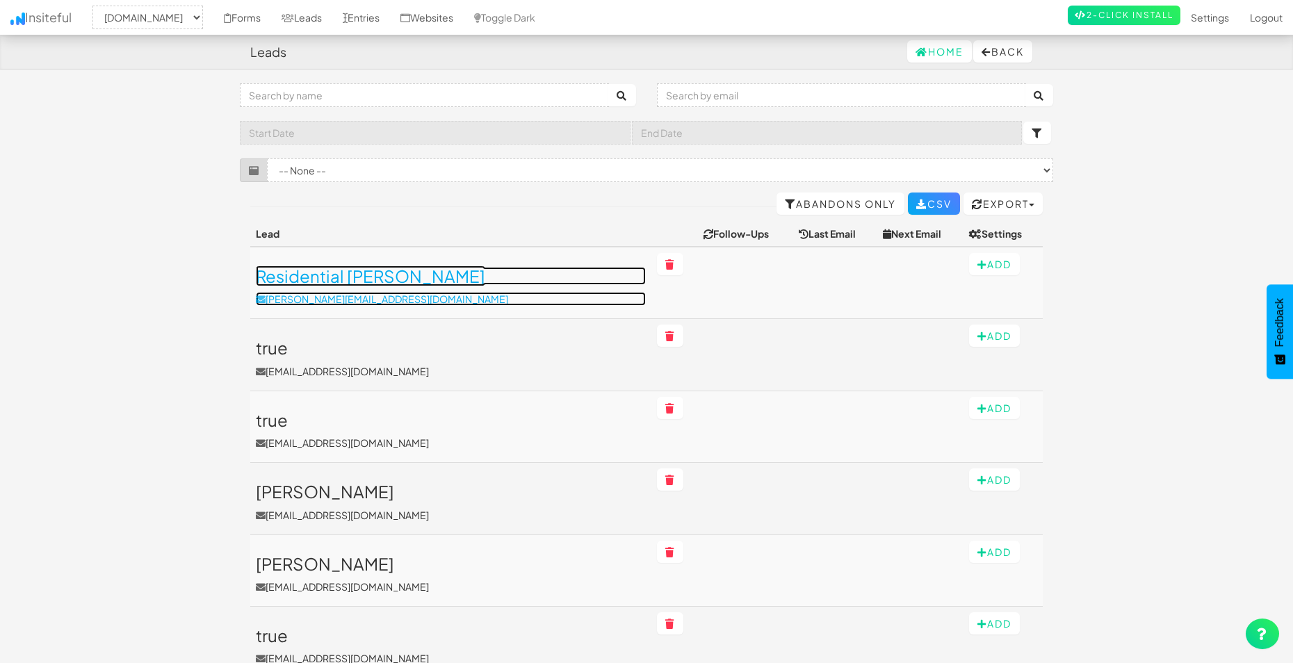
click at [365, 268] on h3 "Residential [PERSON_NAME]" at bounding box center [451, 276] width 390 height 18
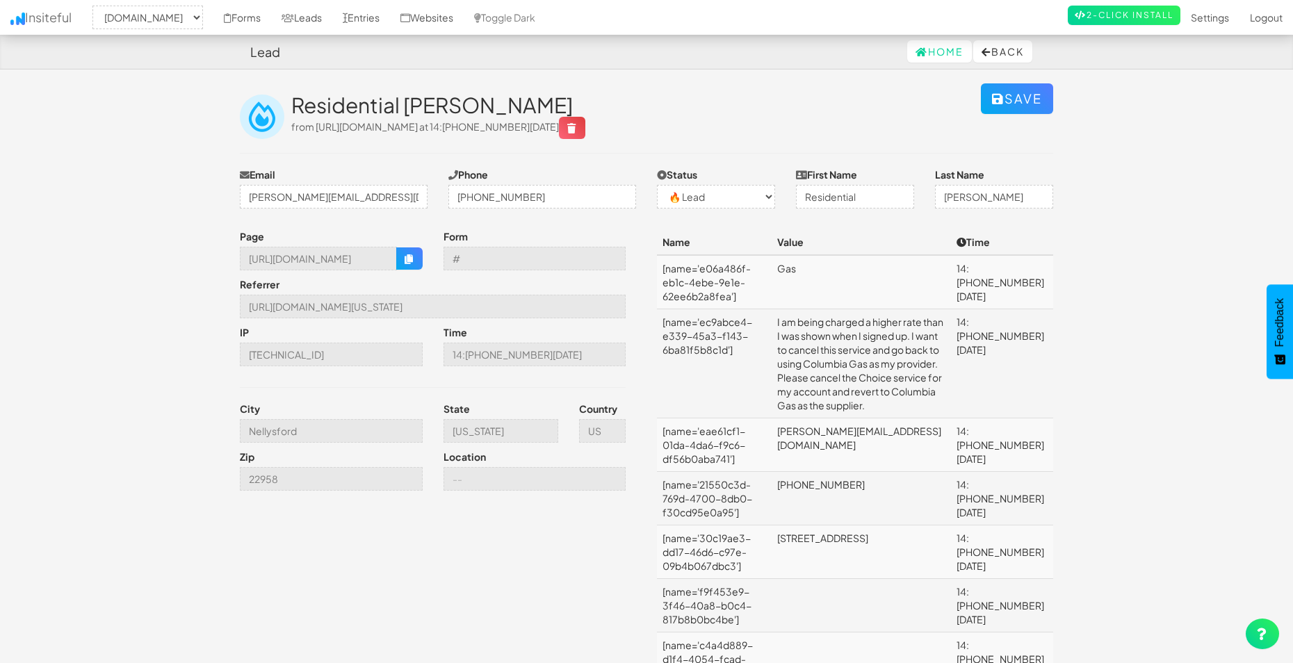
select select "2362"
select select "0"
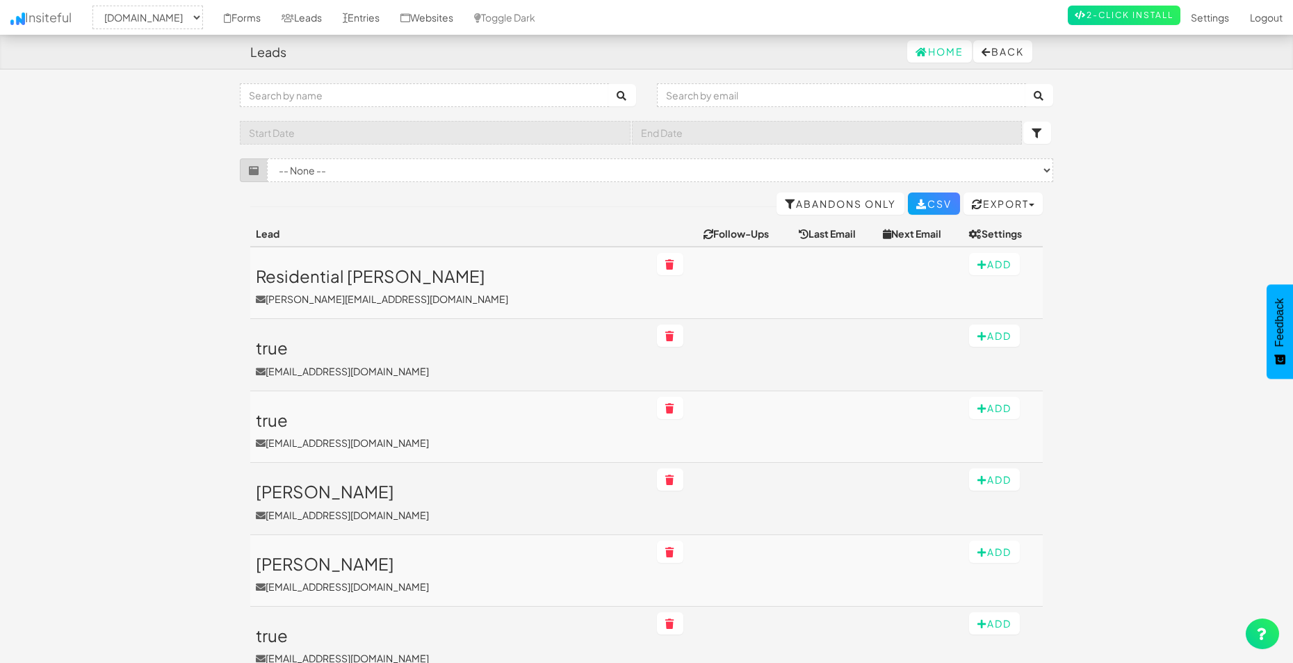
select select "2362"
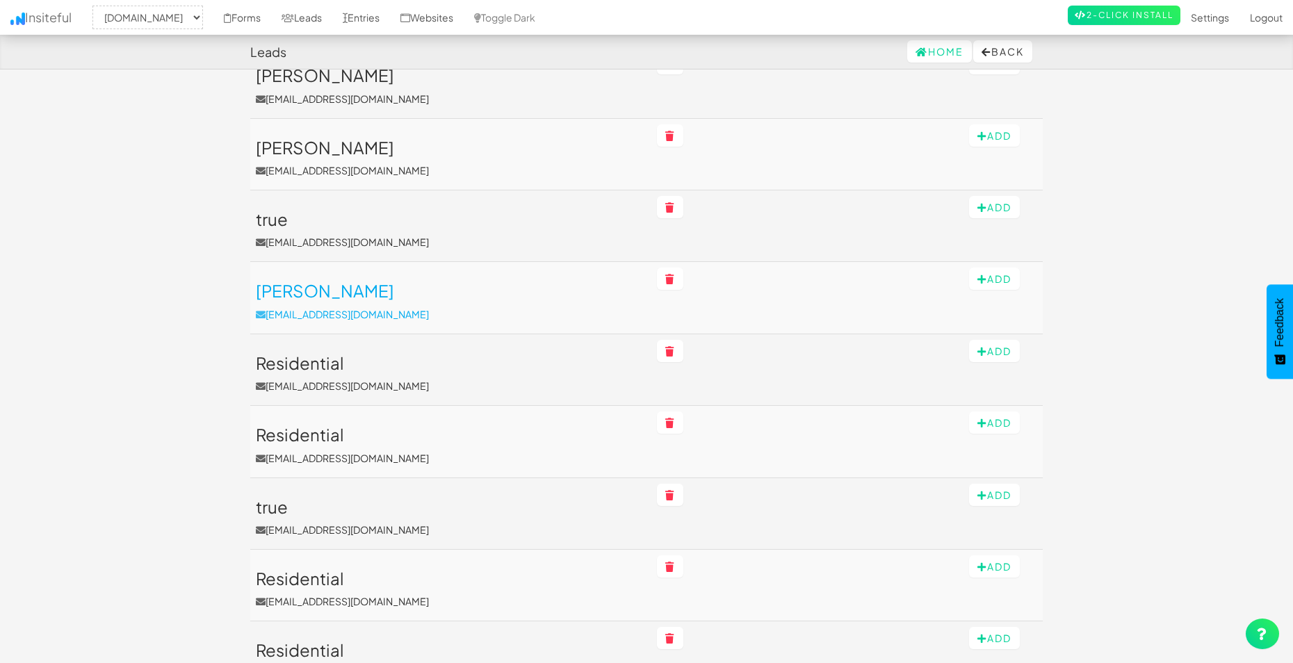
scroll to position [417, 0]
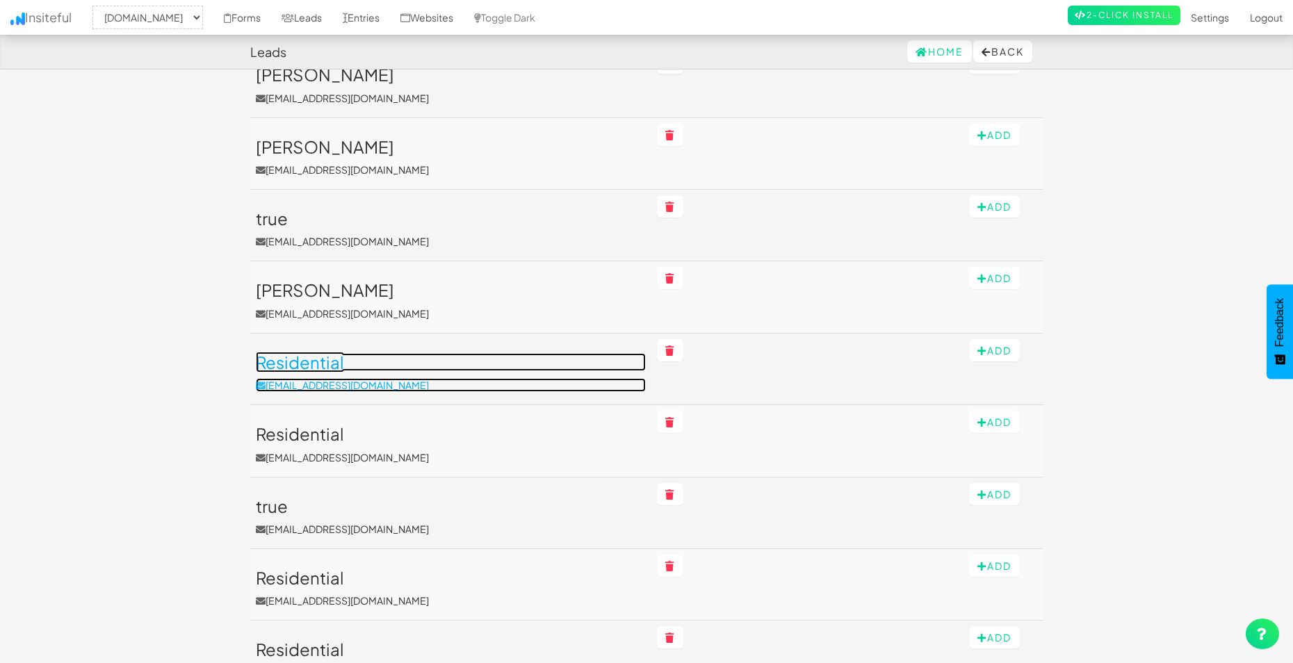
click at [336, 357] on h3 "Residential" at bounding box center [451, 362] width 390 height 18
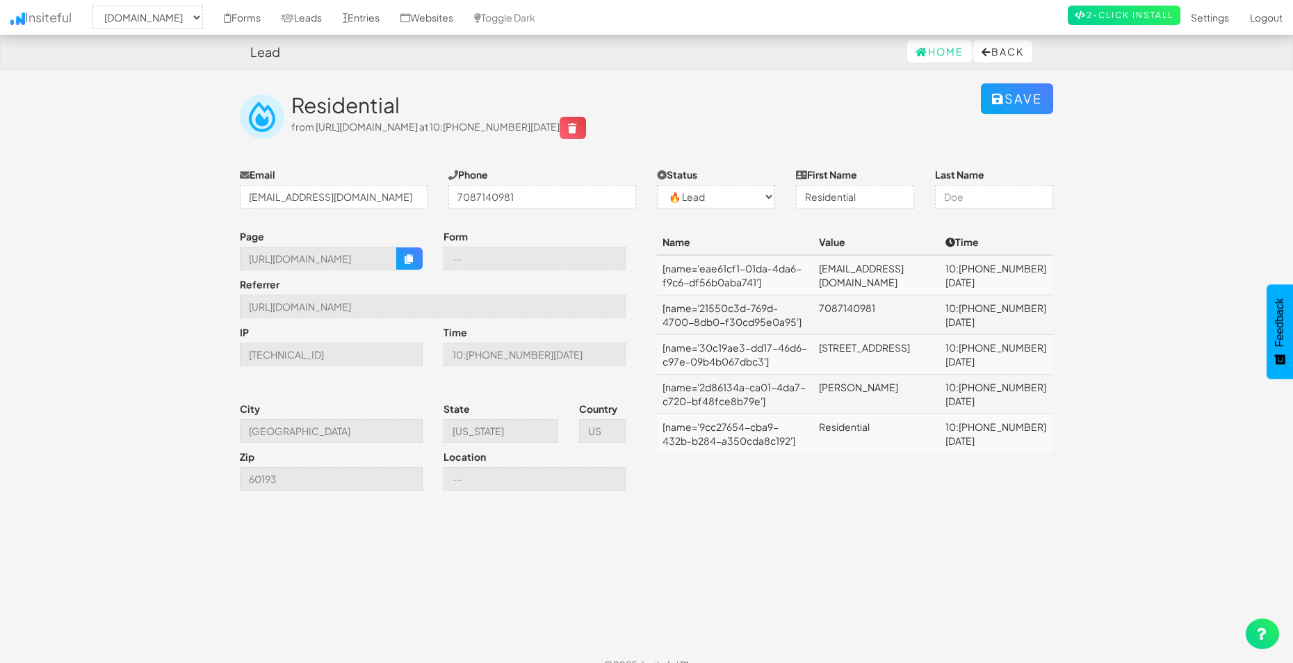
select select "2362"
select select "0"
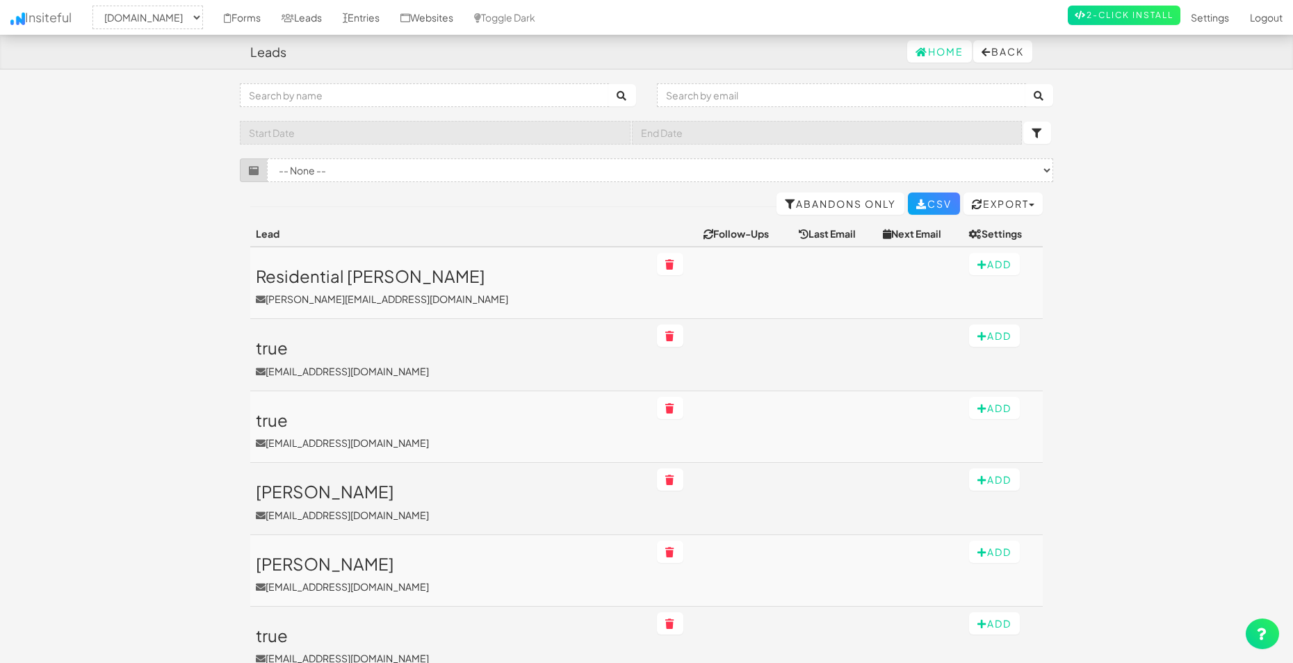
select select "2362"
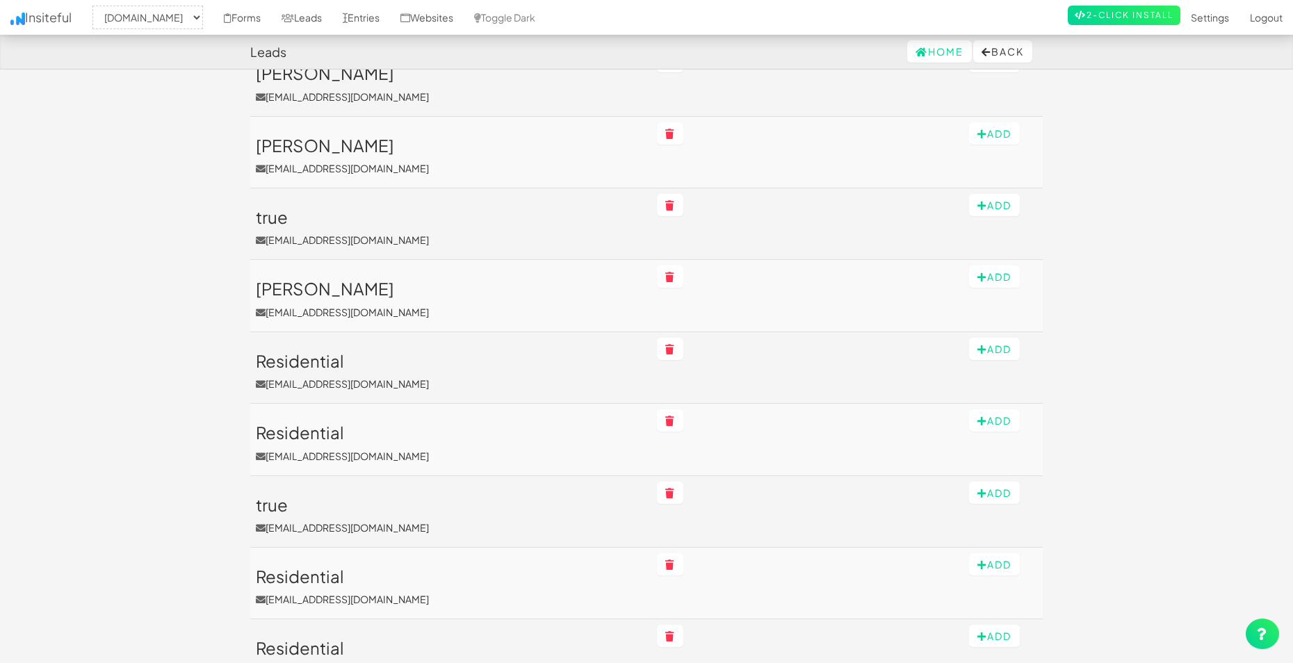
scroll to position [418, 0]
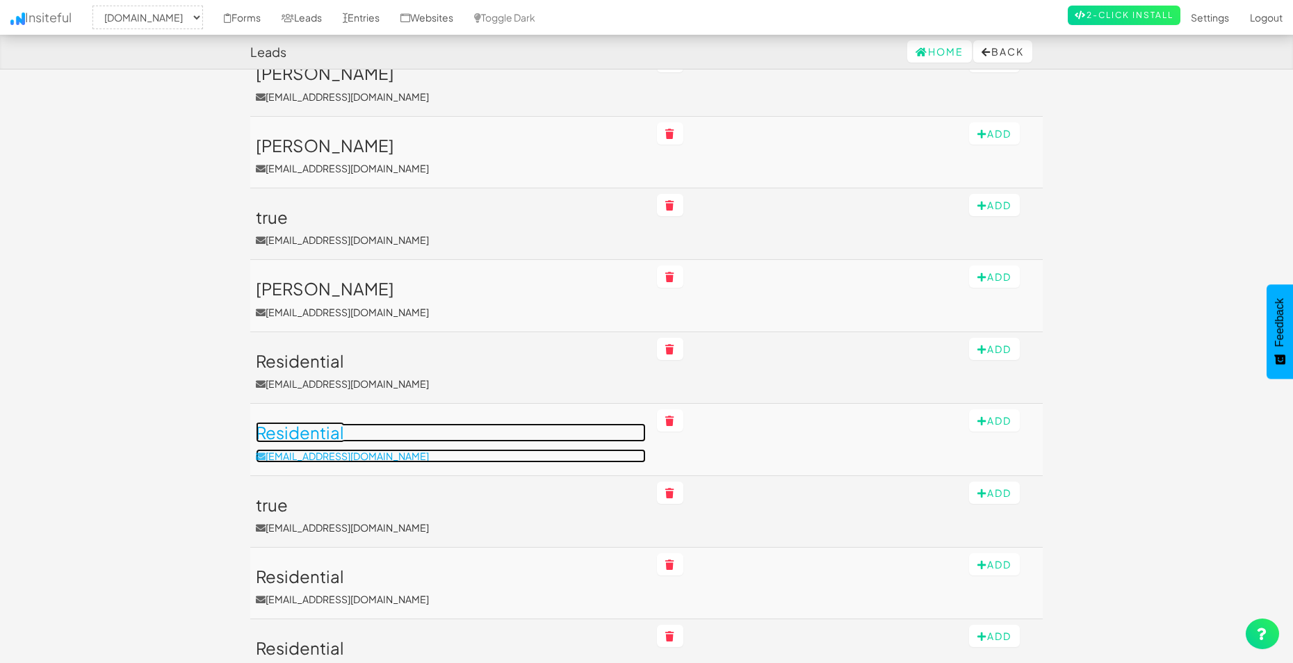
click at [308, 431] on h3 "Residential" at bounding box center [451, 432] width 390 height 18
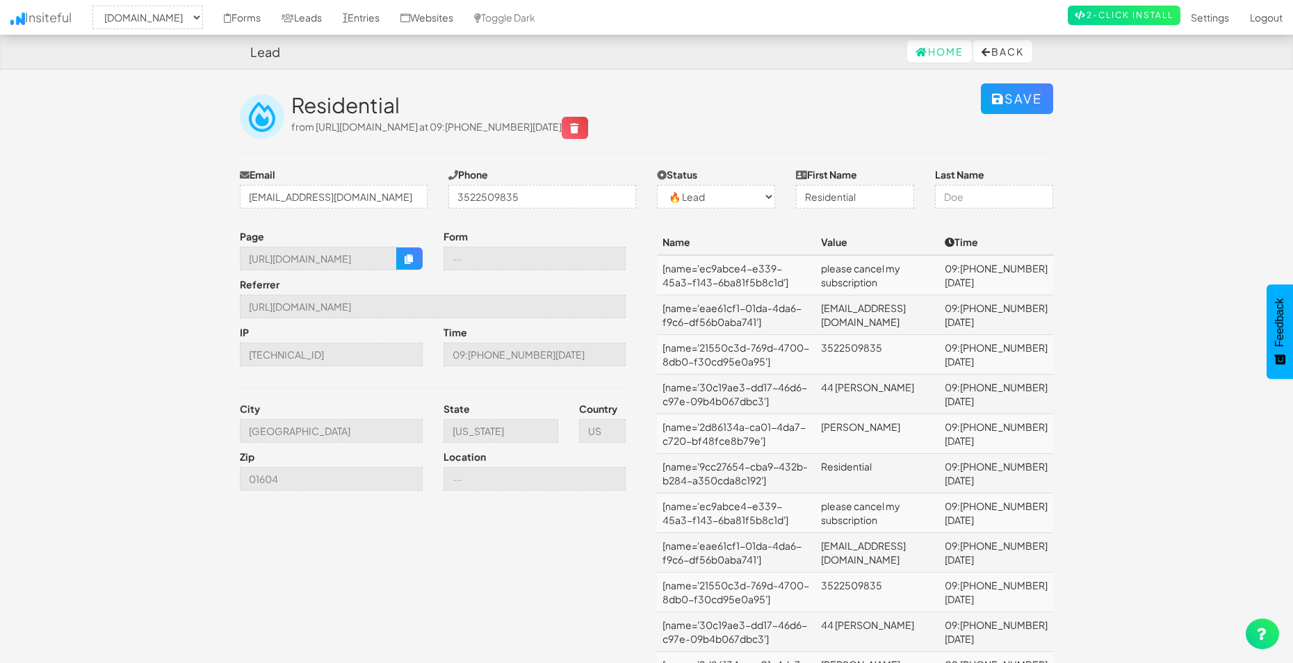
select select "2362"
select select "0"
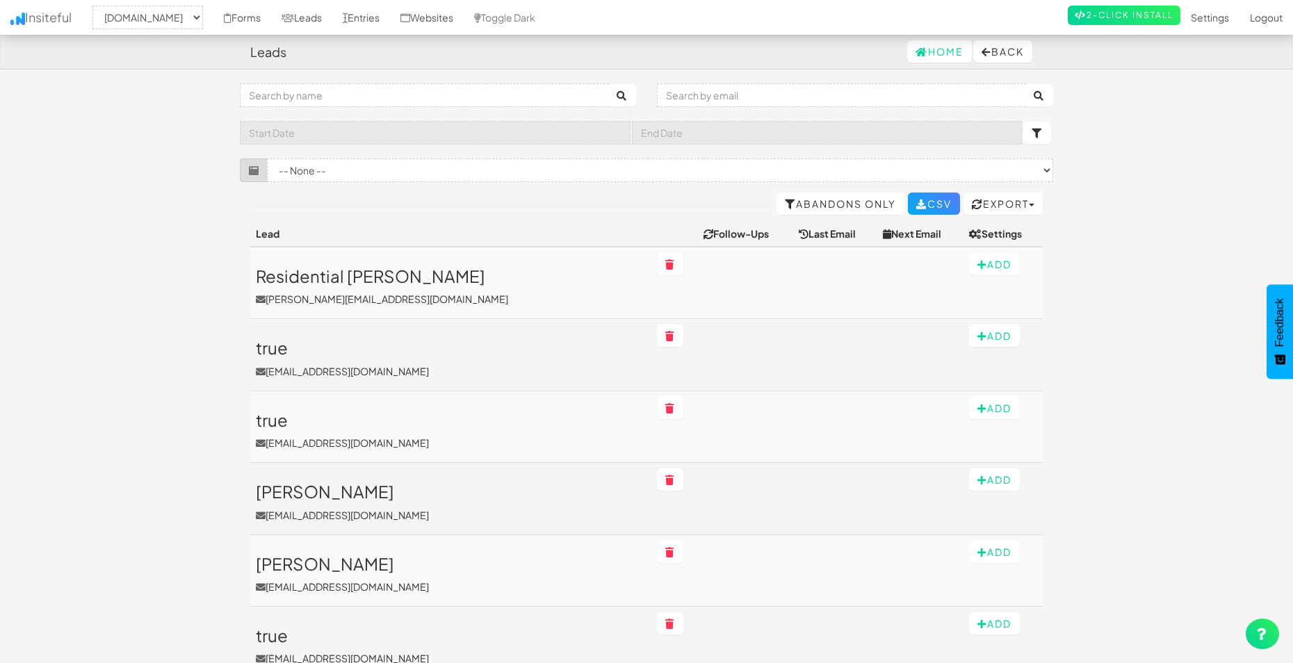
select select "2362"
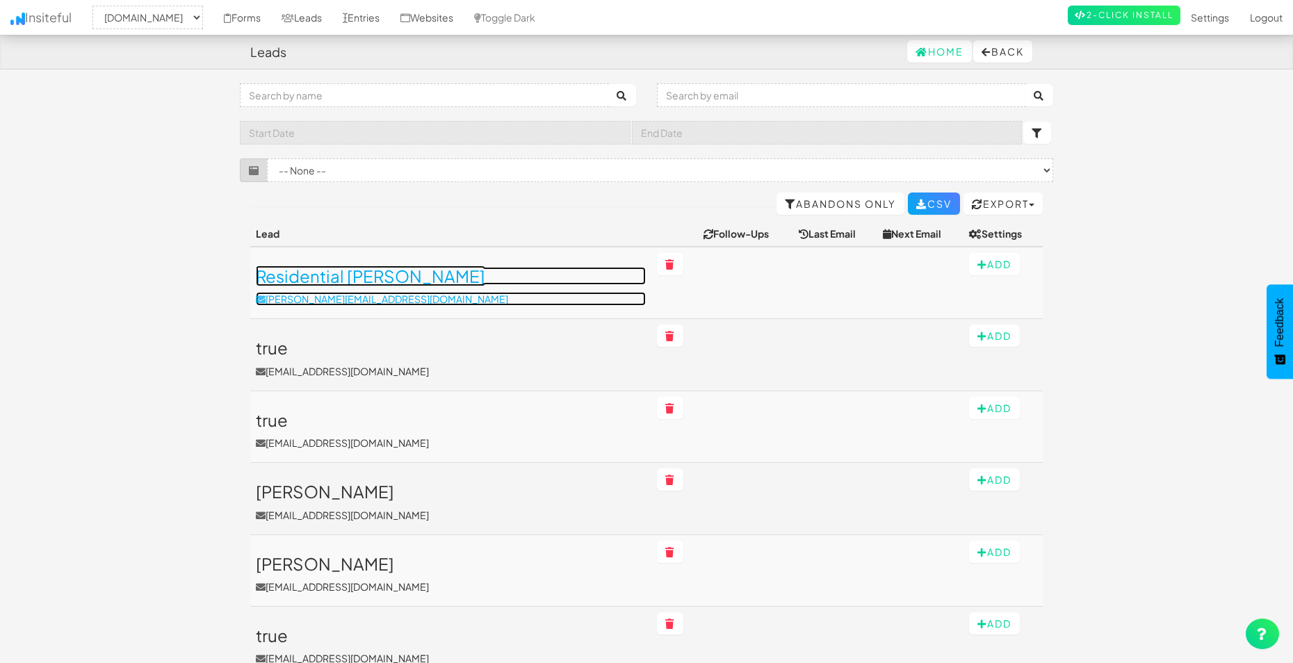
click at [320, 274] on h3 "Residential [PERSON_NAME]" at bounding box center [451, 276] width 390 height 18
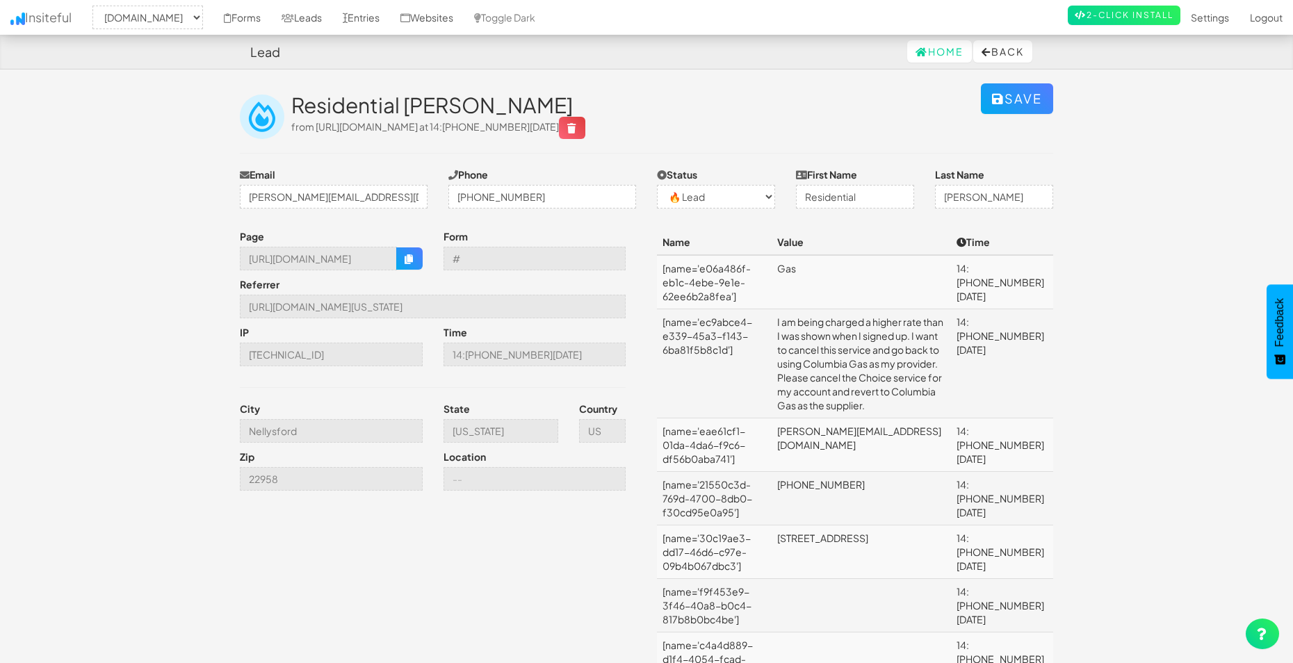
select select "2362"
select select "0"
